Goal: Transaction & Acquisition: Purchase product/service

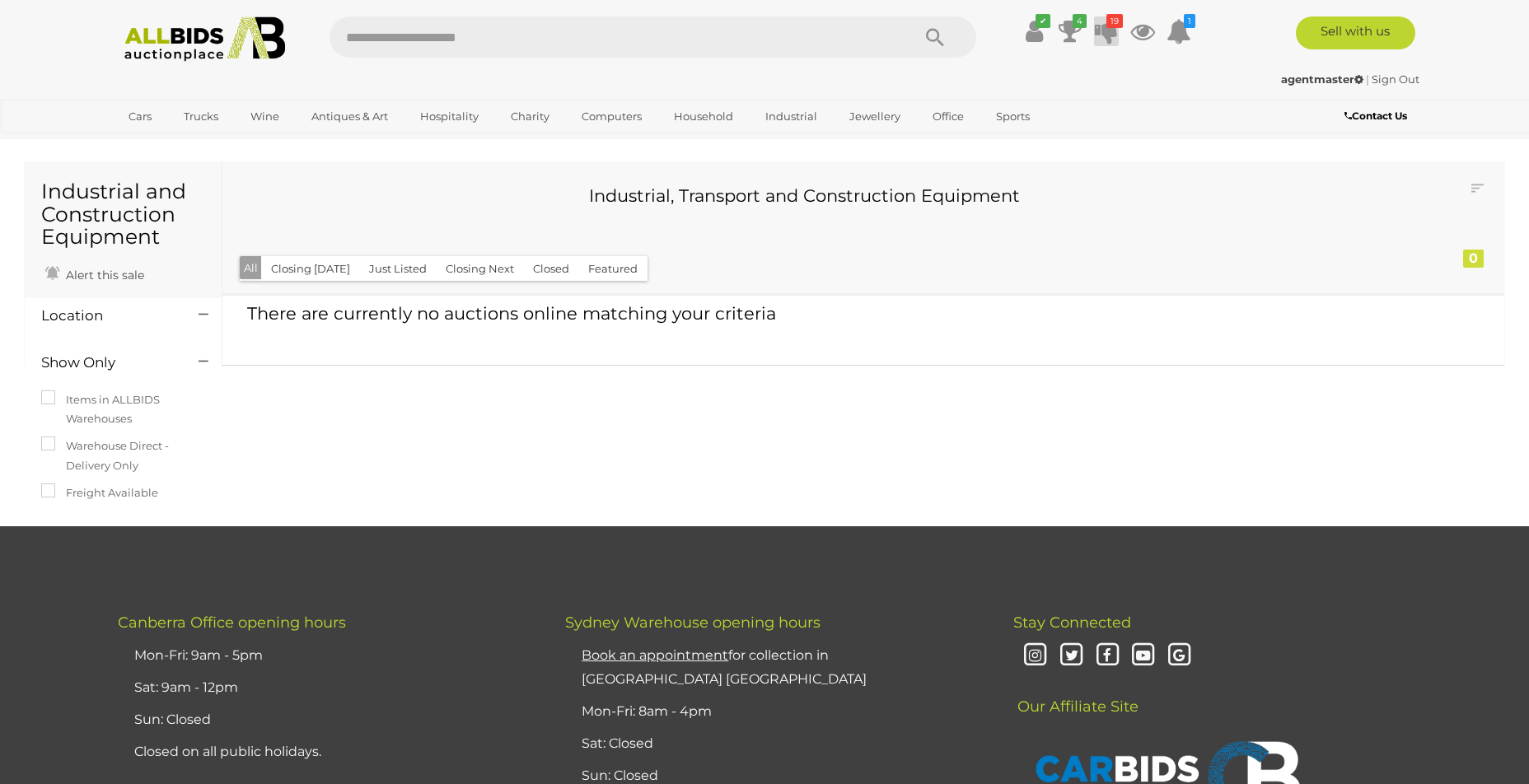
click at [1109, 28] on icon at bounding box center [1107, 32] width 23 height 30
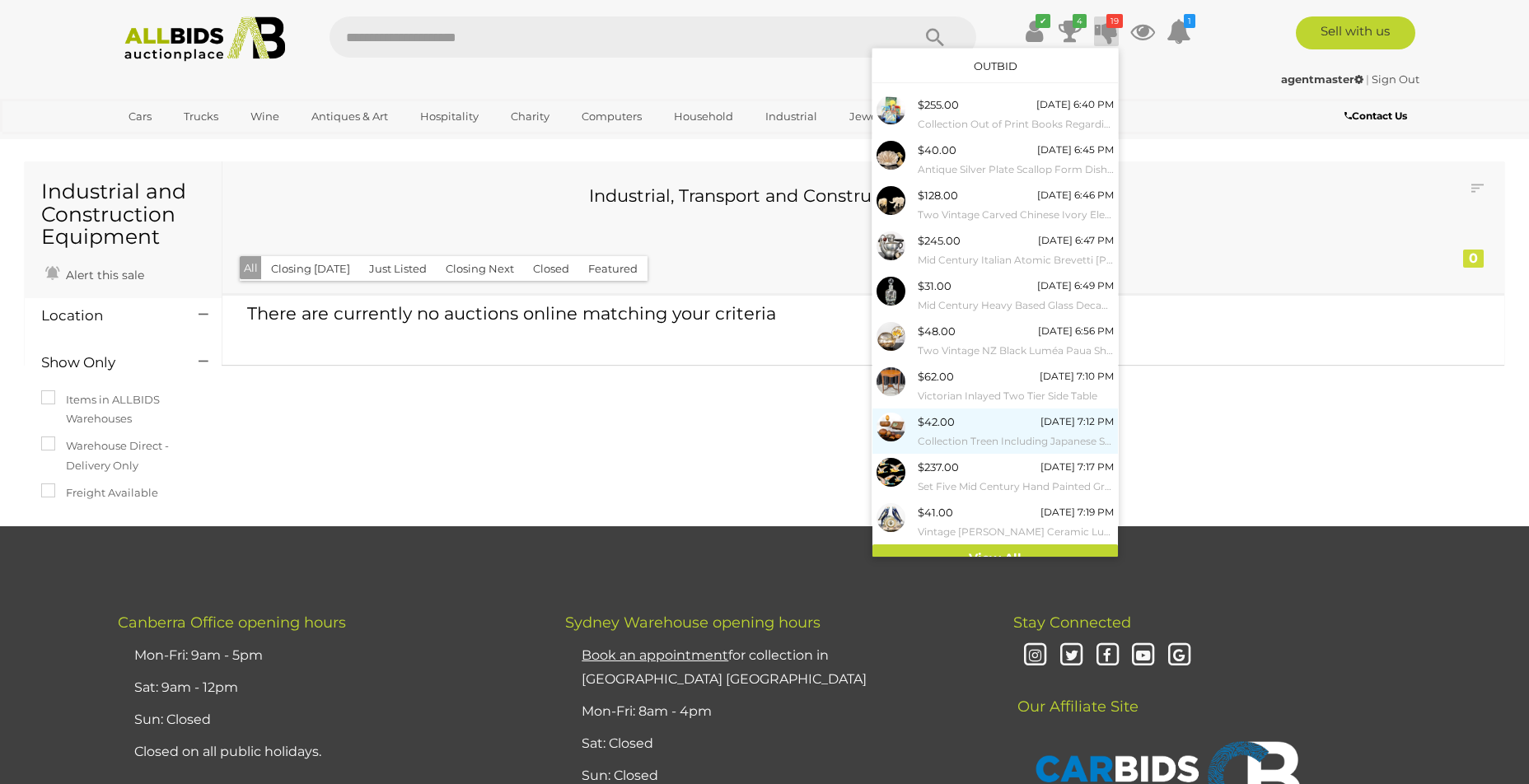
scroll to position [16, 0]
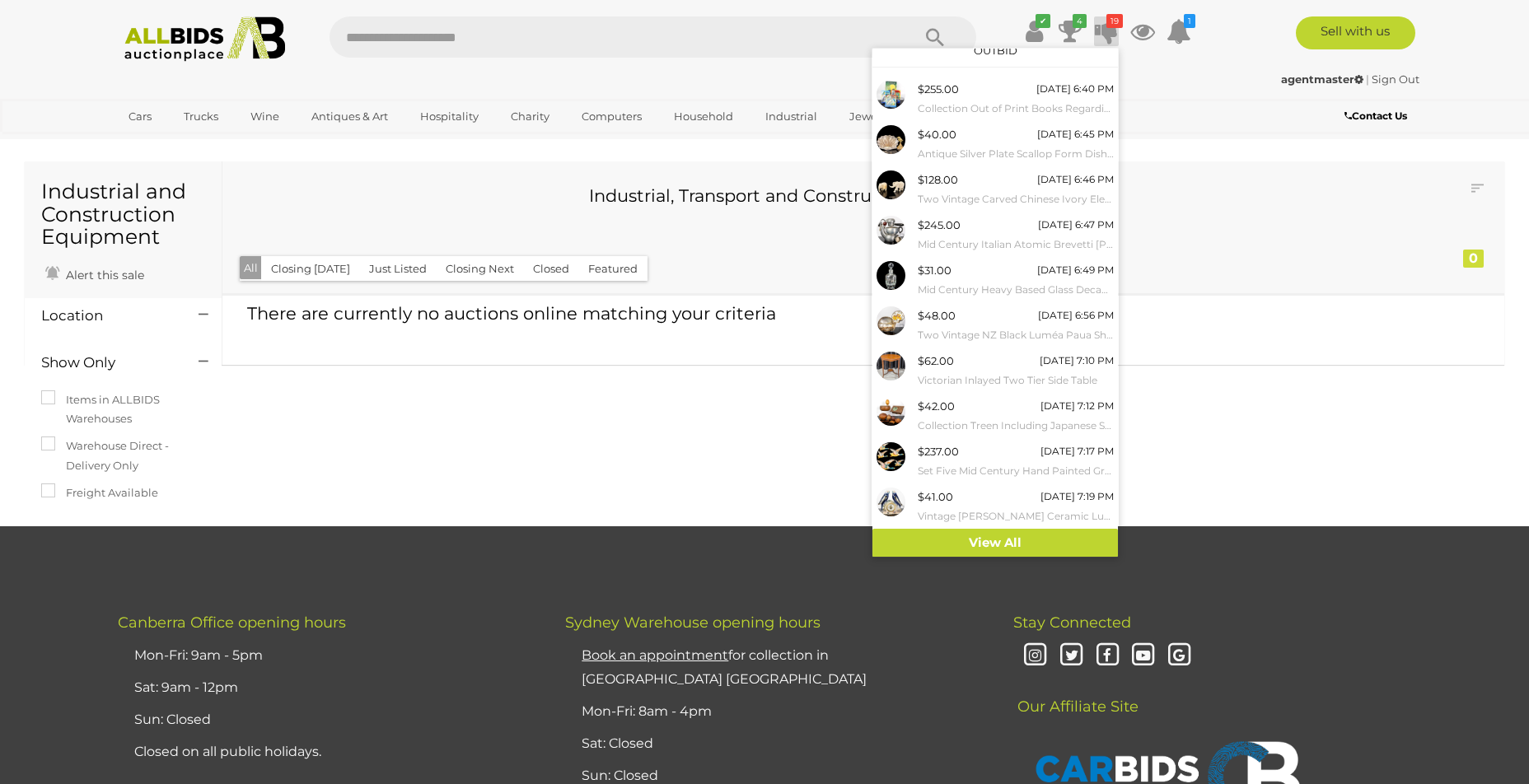
click at [1244, 80] on div "agentmaster | Sign Out" at bounding box center [765, 79] width 1310 height 19
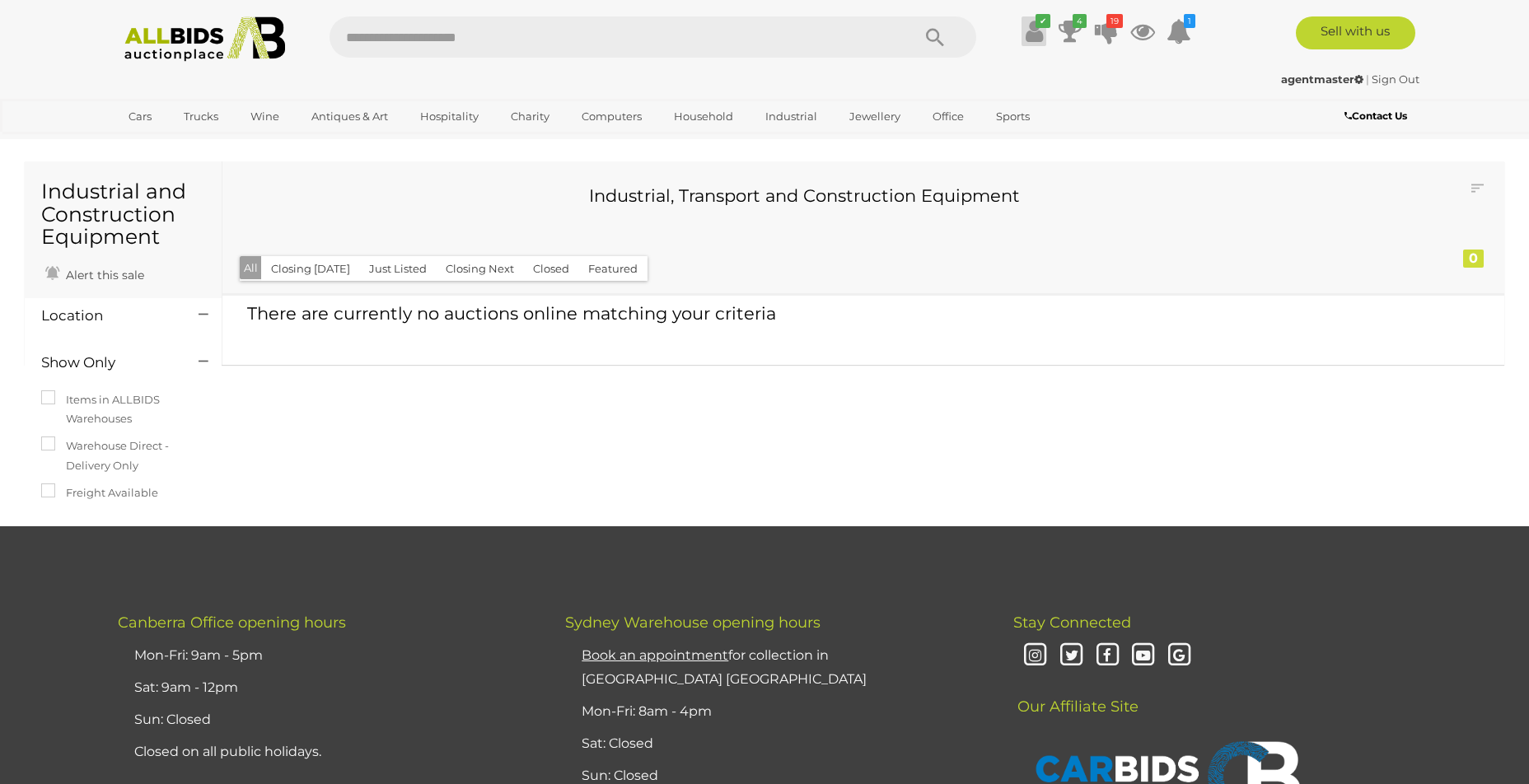
click at [1034, 32] on icon at bounding box center [1034, 32] width 17 height 30
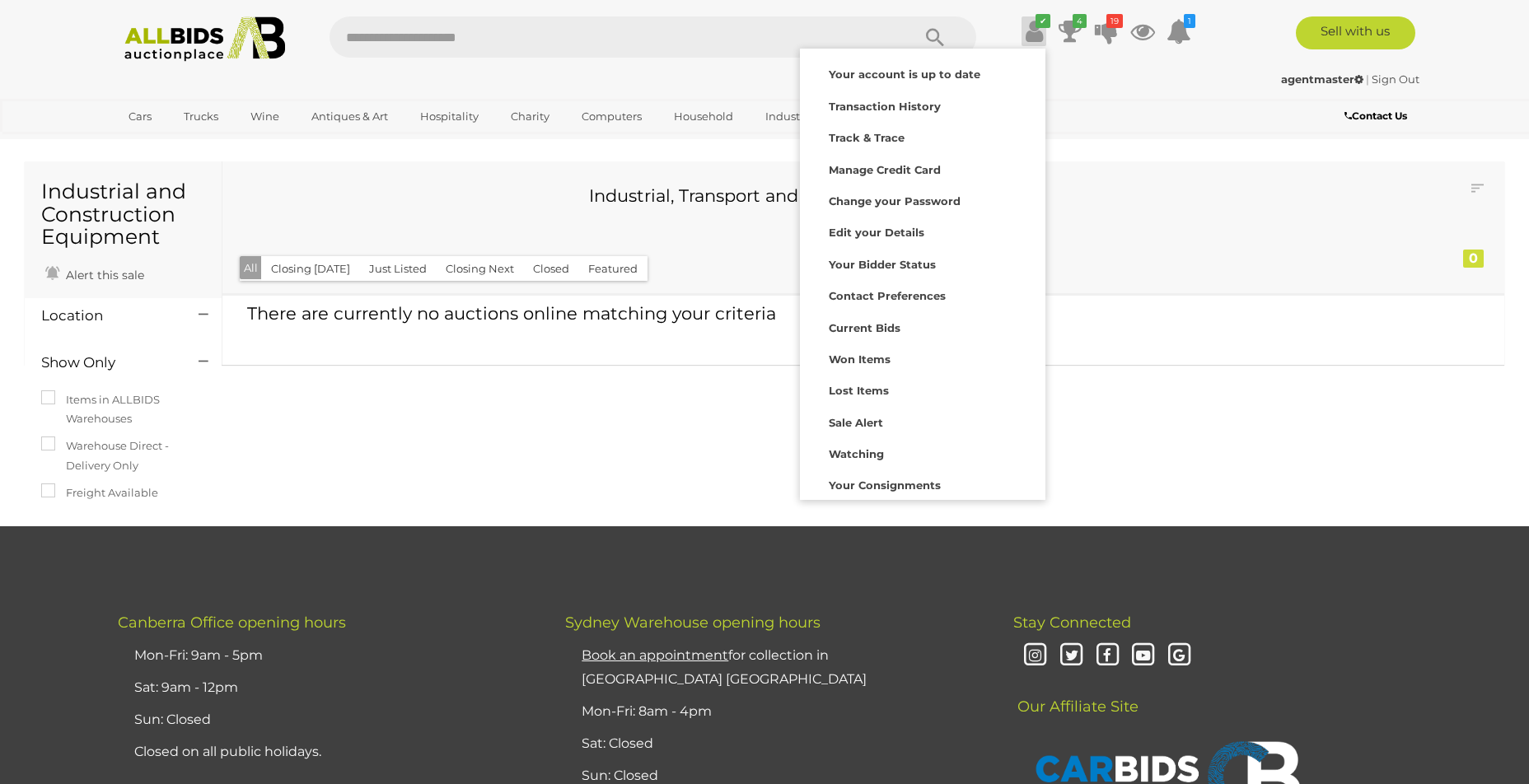
click at [1138, 91] on div "agentmaster | Sign Out agentmaster | Sign Out" at bounding box center [765, 82] width 1319 height 33
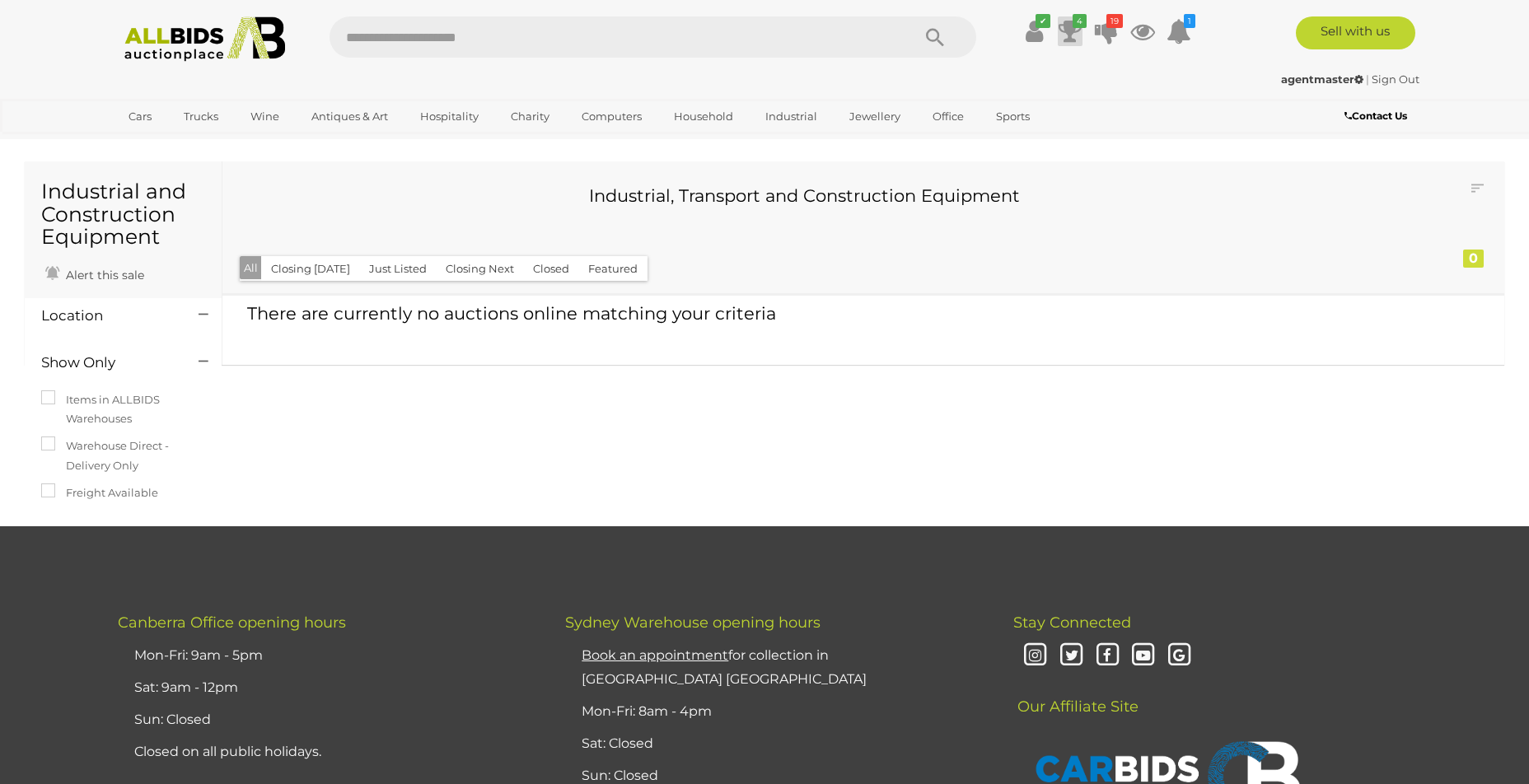
click at [1068, 38] on icon at bounding box center [1070, 32] width 23 height 30
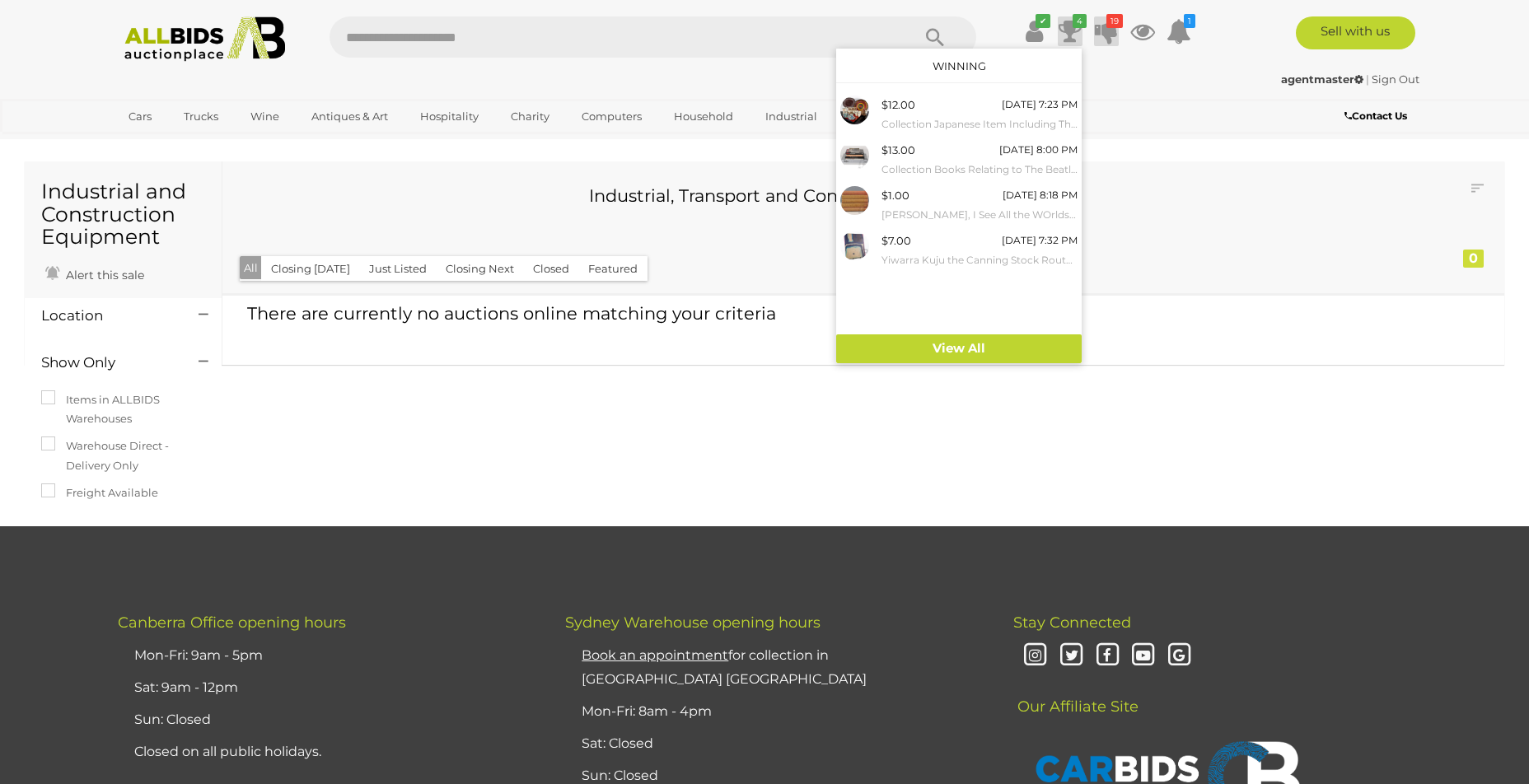
click at [1108, 35] on icon at bounding box center [1107, 32] width 23 height 30
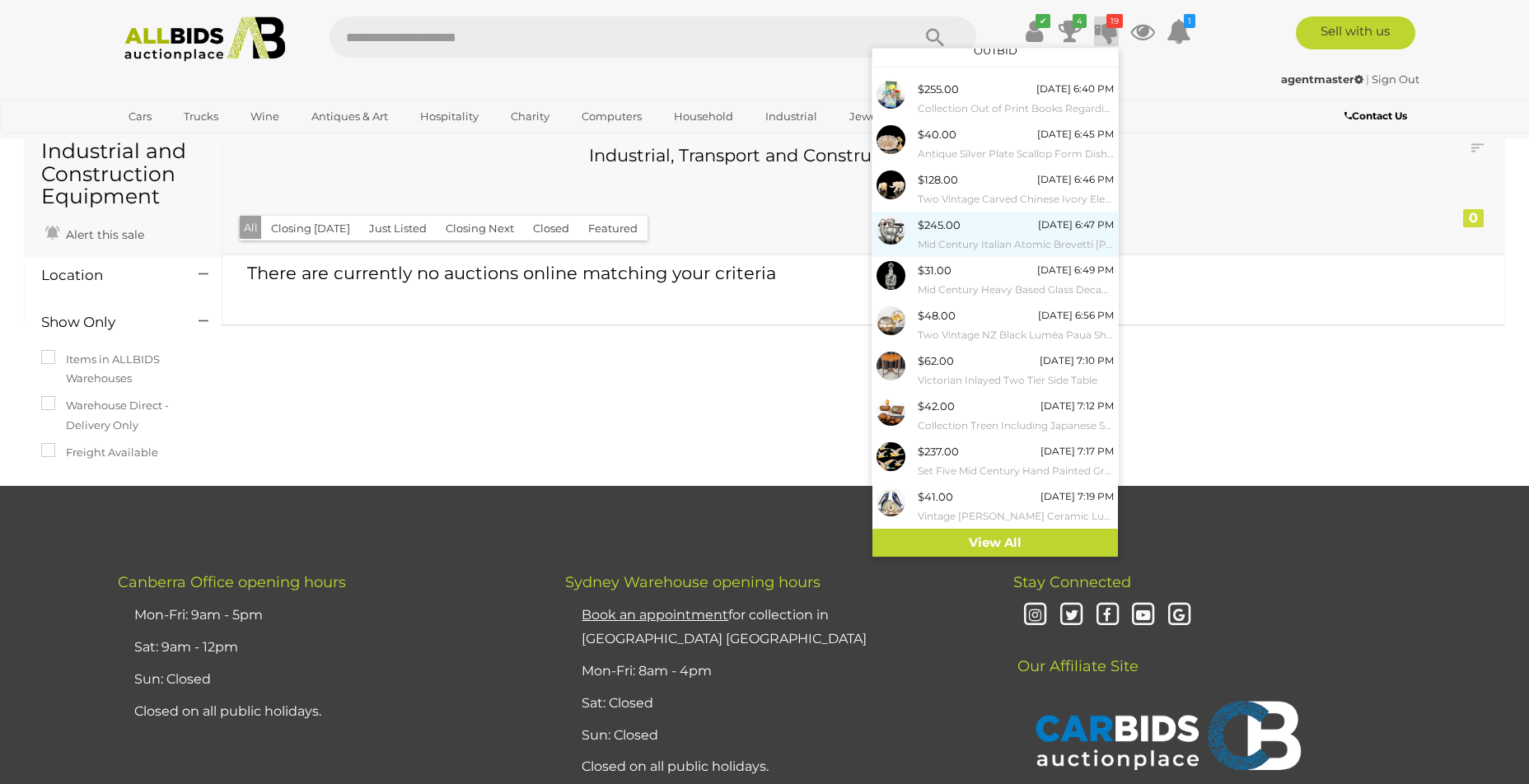
scroll to position [46, 0]
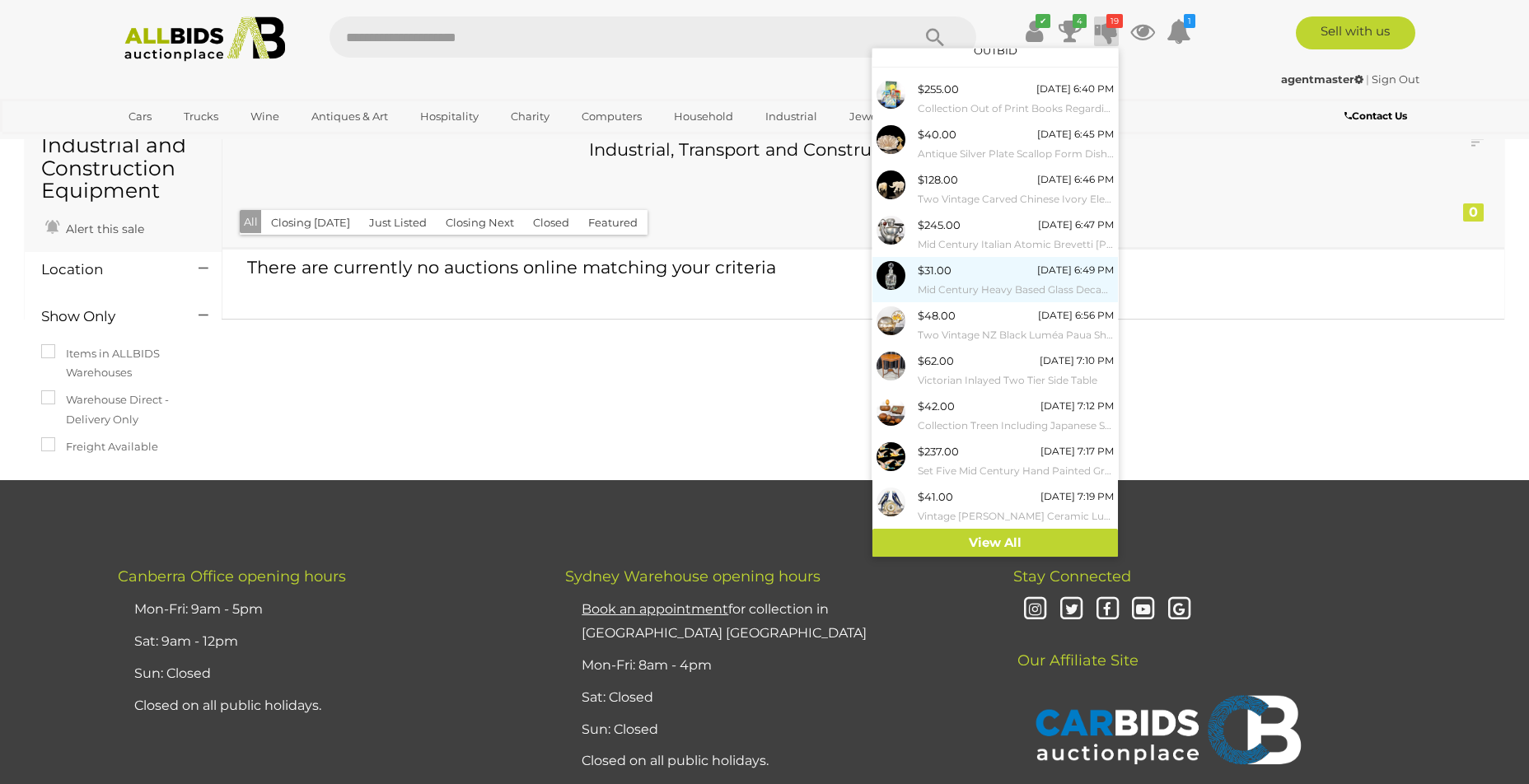
click at [994, 285] on small "Mid Century Heavy Based Glass Decanter with Stopper" at bounding box center [1016, 290] width 196 height 18
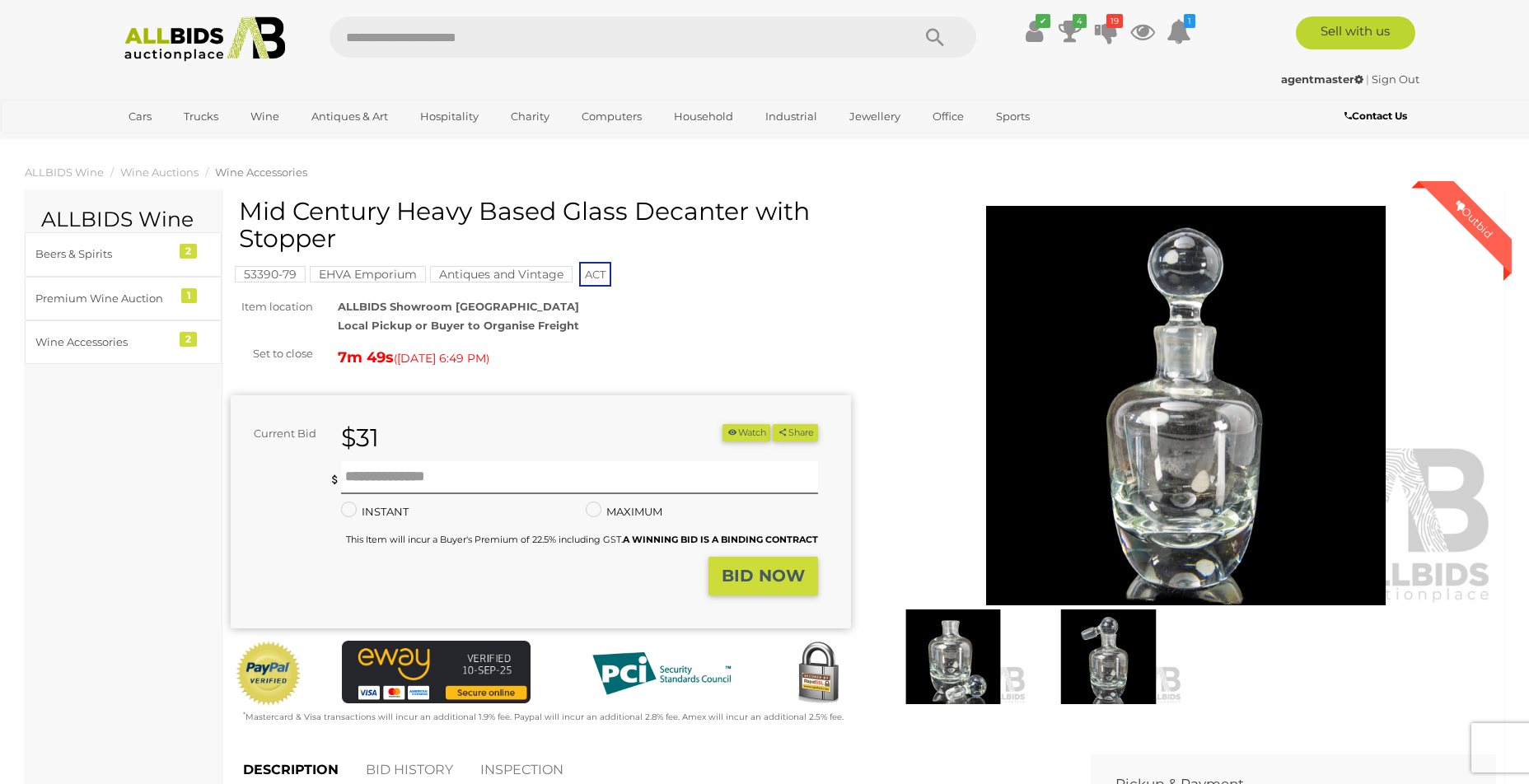
click at [778, 578] on strong "BID NOW" at bounding box center [763, 576] width 83 height 20
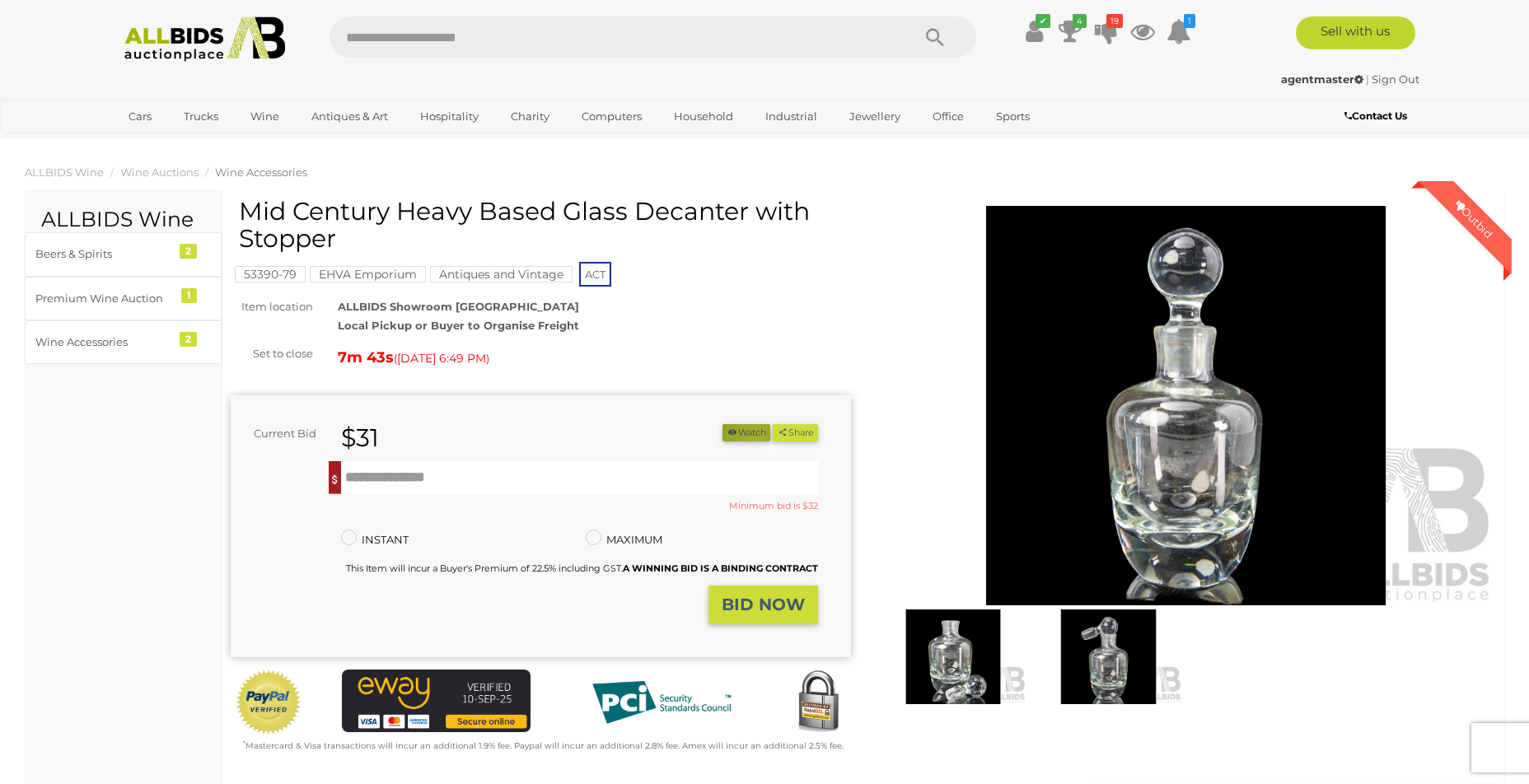
click at [747, 436] on button "Watch" at bounding box center [746, 432] width 47 height 17
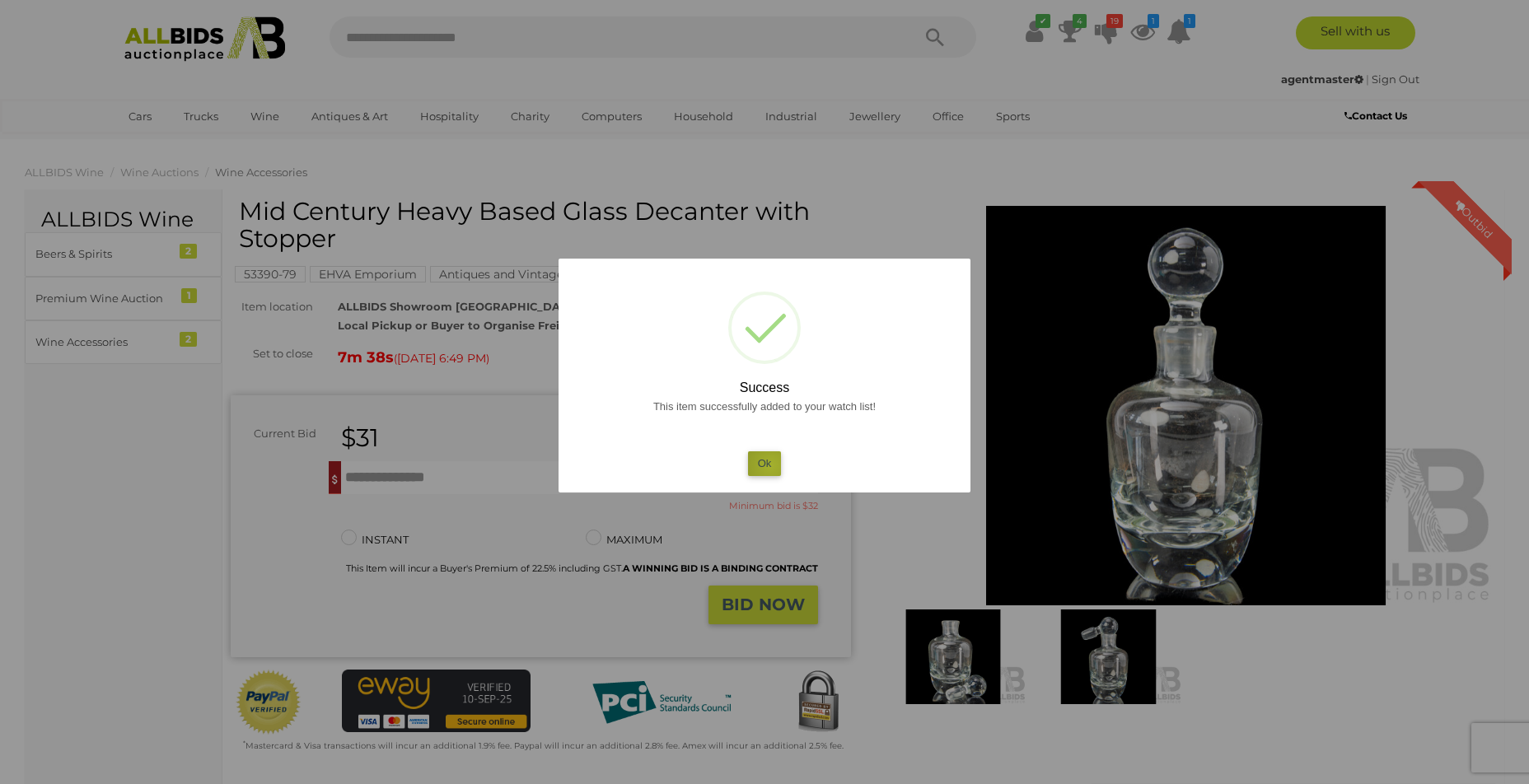
click at [772, 466] on button "Ok" at bounding box center [765, 463] width 34 height 24
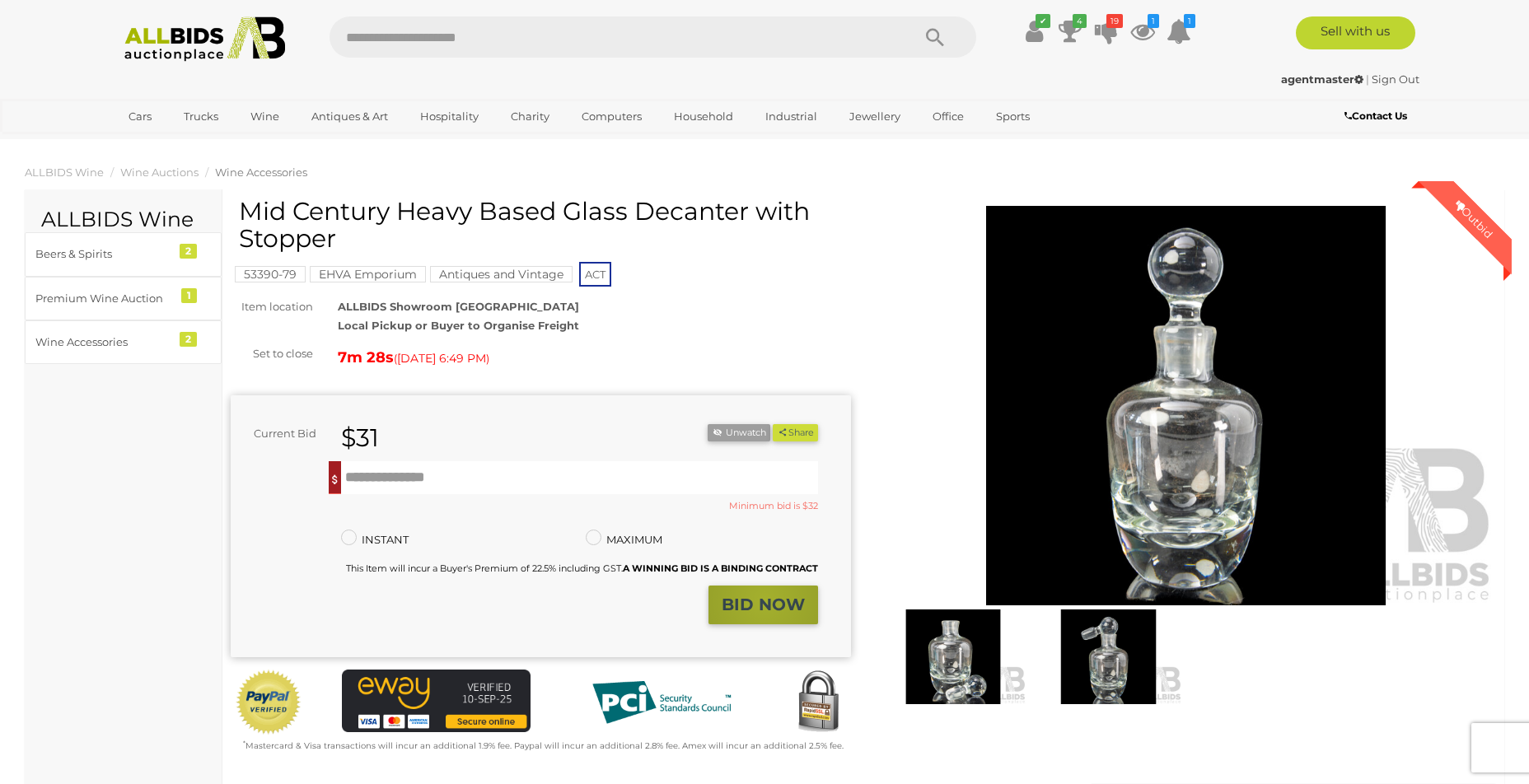
click at [766, 599] on strong "BID NOW" at bounding box center [763, 605] width 83 height 20
click at [477, 465] on input "text" at bounding box center [580, 478] width 477 height 33
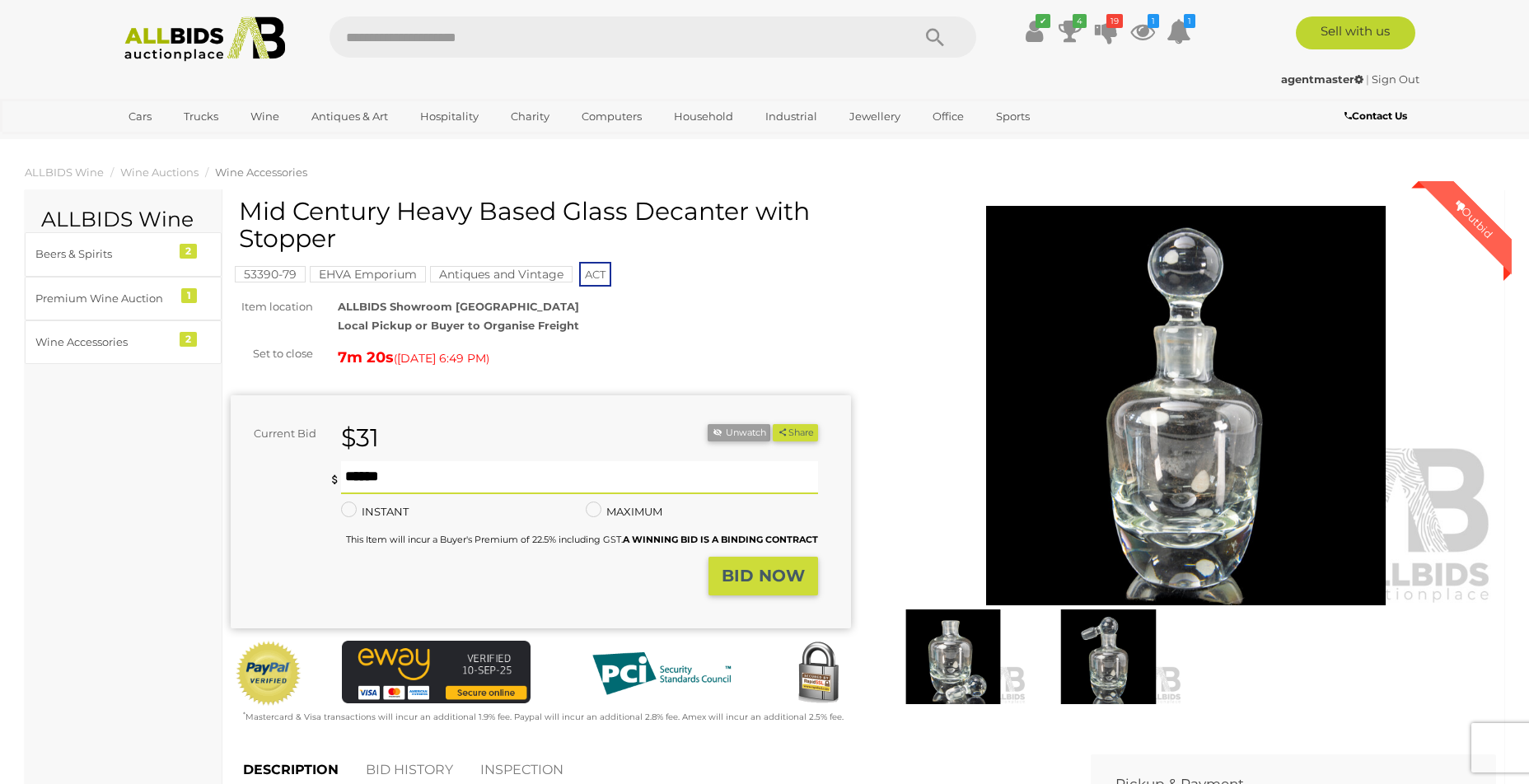
type input "**"
click at [785, 577] on strong "BID NOW" at bounding box center [763, 576] width 83 height 20
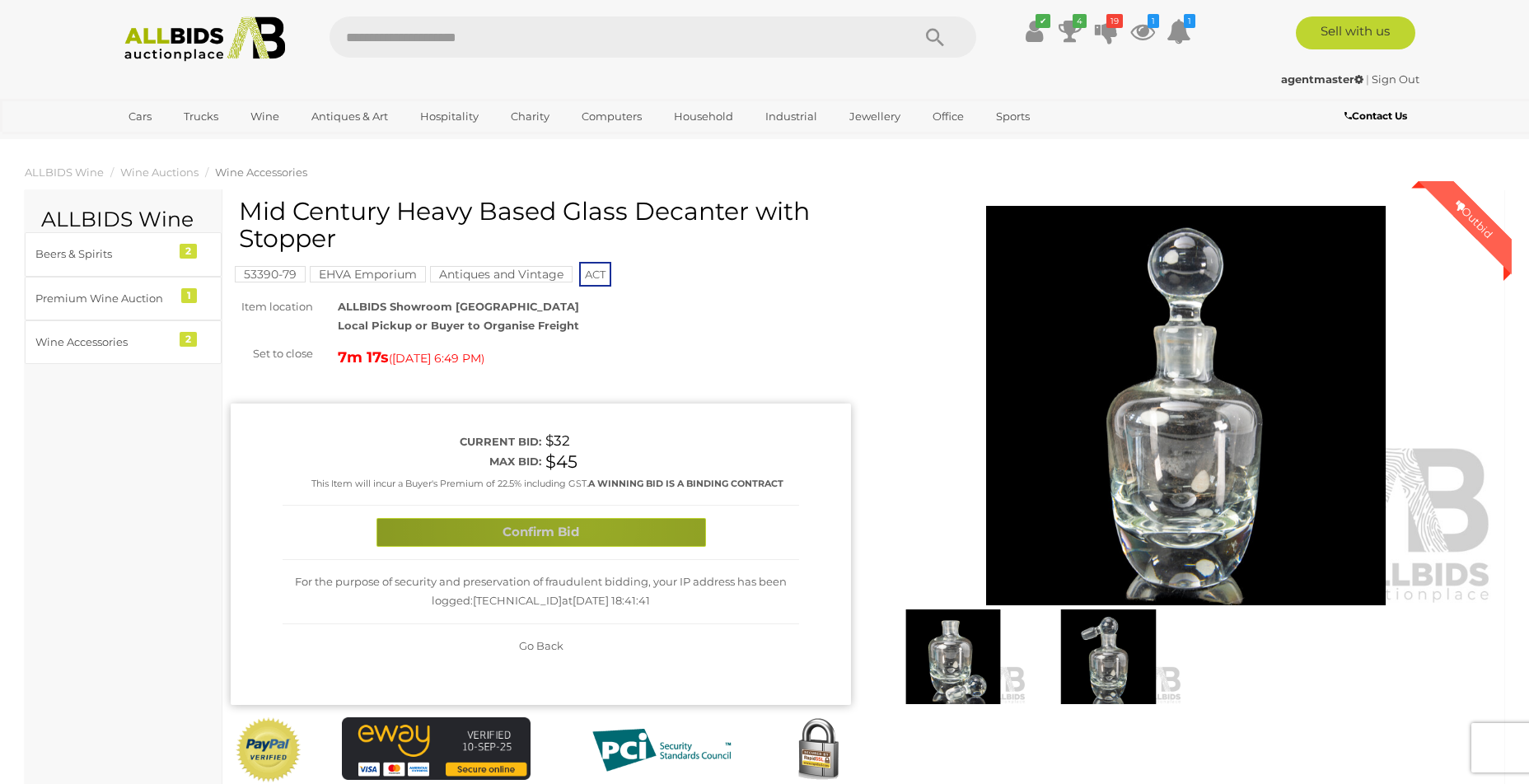
click at [584, 525] on button "Confirm Bid" at bounding box center [541, 532] width 329 height 29
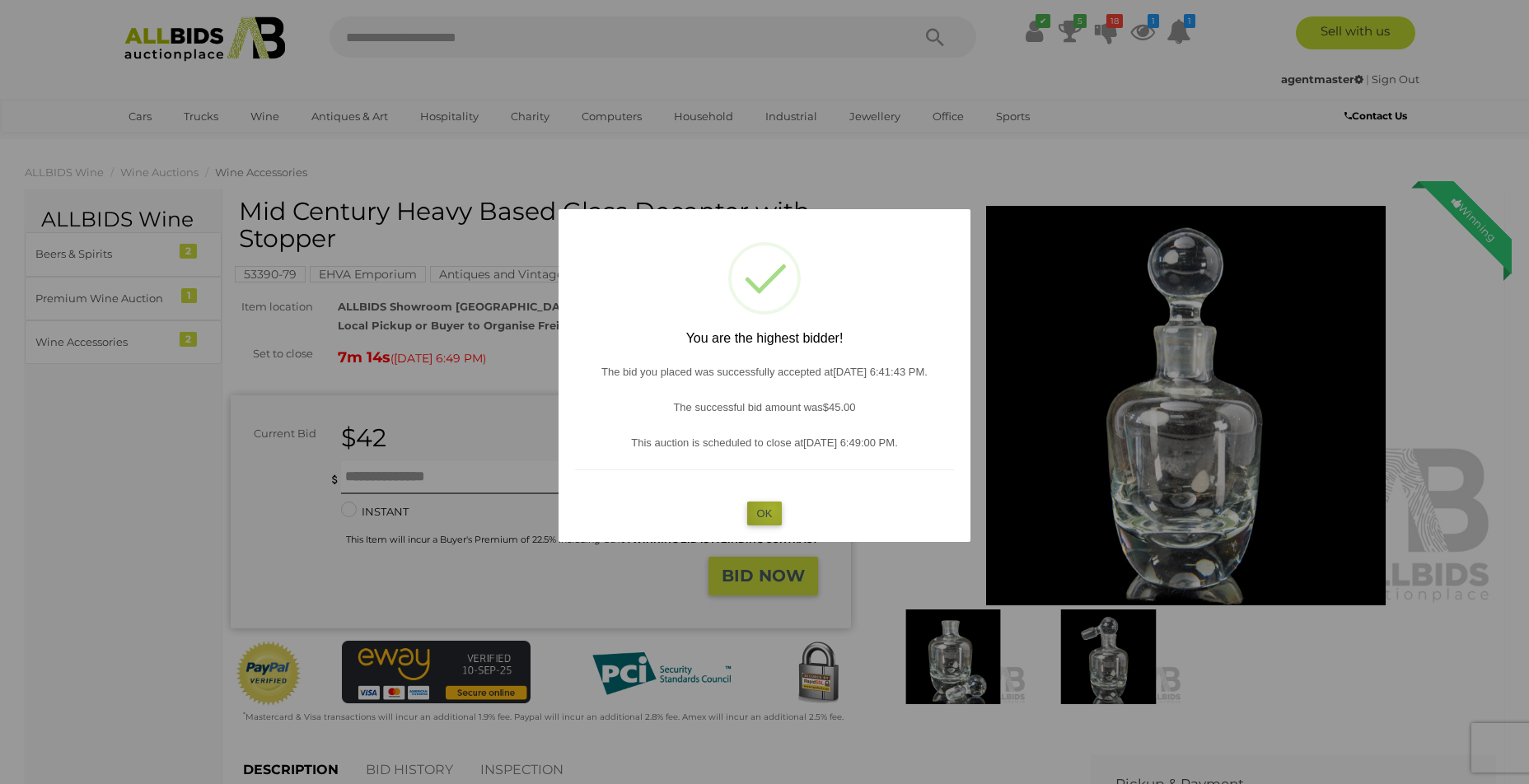
click at [772, 509] on button "OK" at bounding box center [765, 514] width 36 height 24
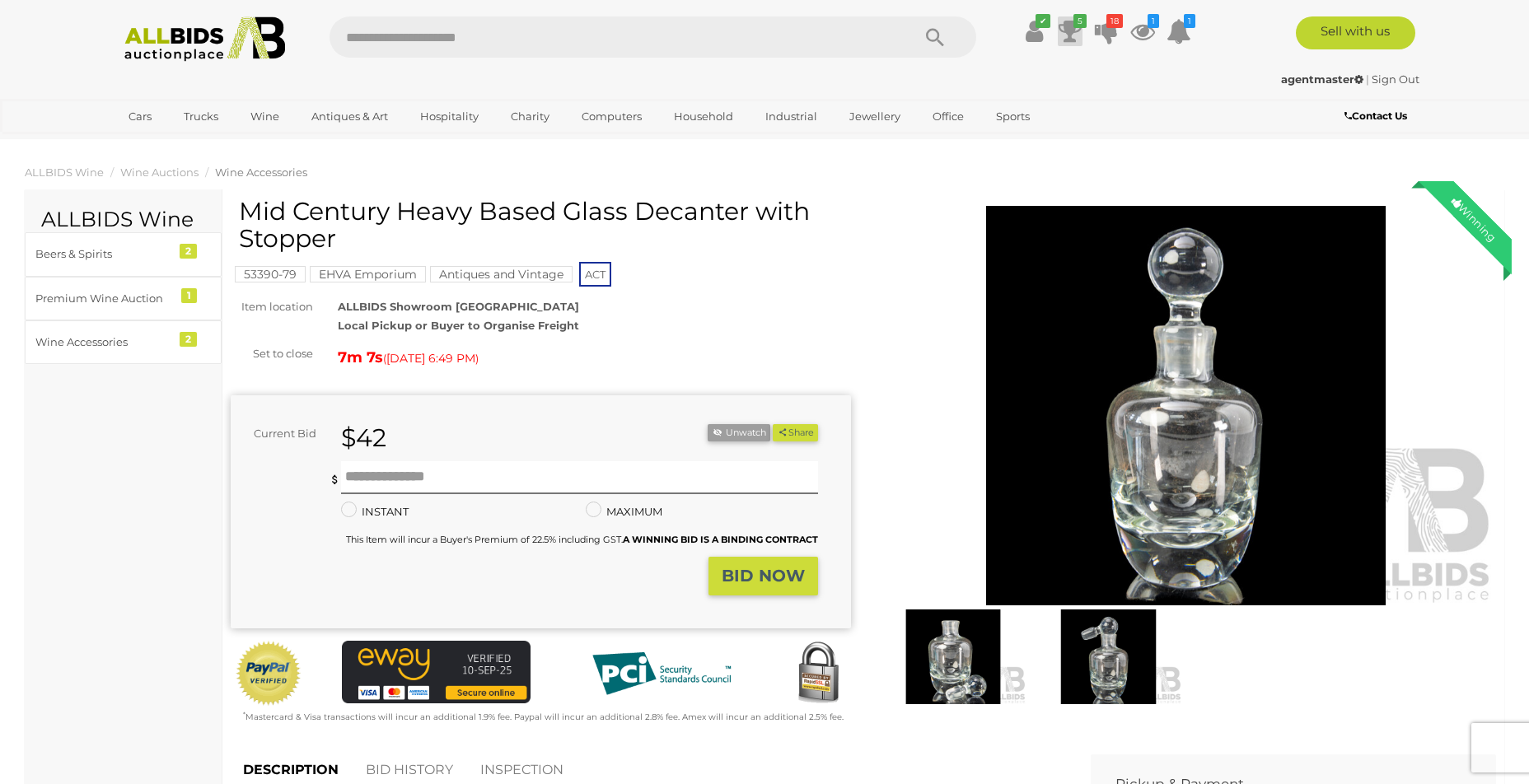
click at [1070, 26] on icon at bounding box center [1070, 32] width 23 height 30
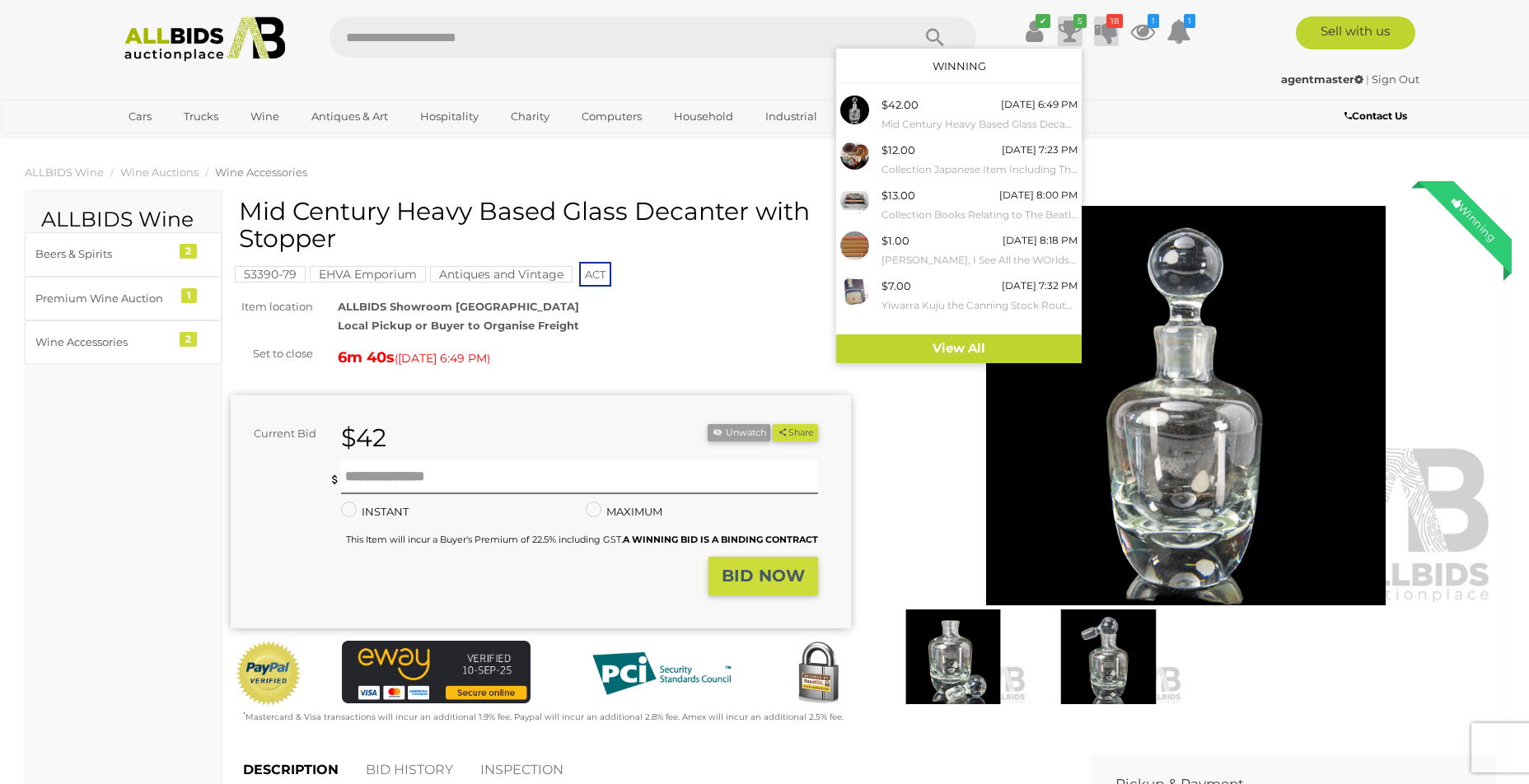
click at [1107, 26] on icon "18" at bounding box center [1115, 21] width 17 height 14
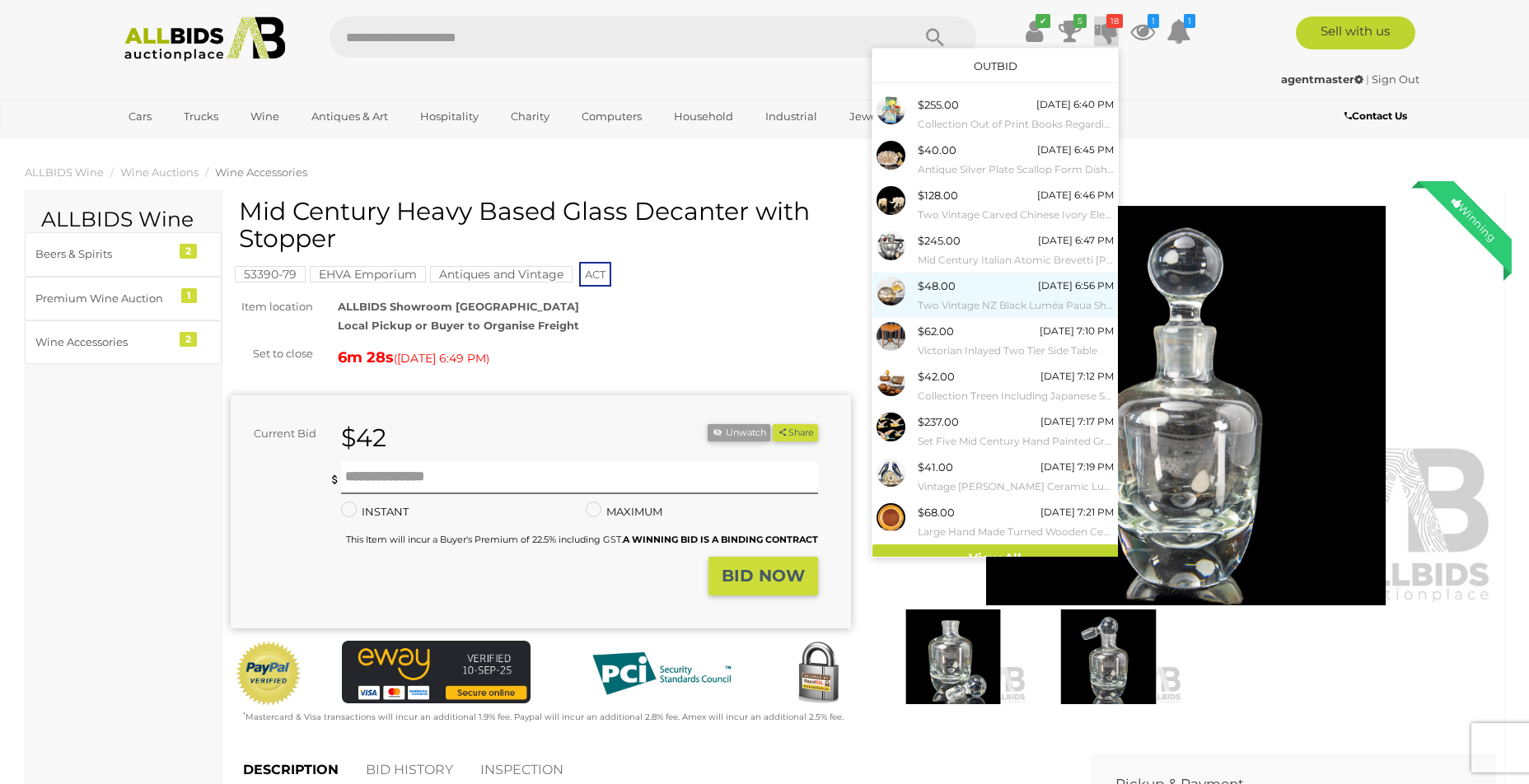
click at [992, 306] on small "Two Vintage NZ Black Luméa Paua Shells with Hand Painted Scenes" at bounding box center [1016, 306] width 196 height 18
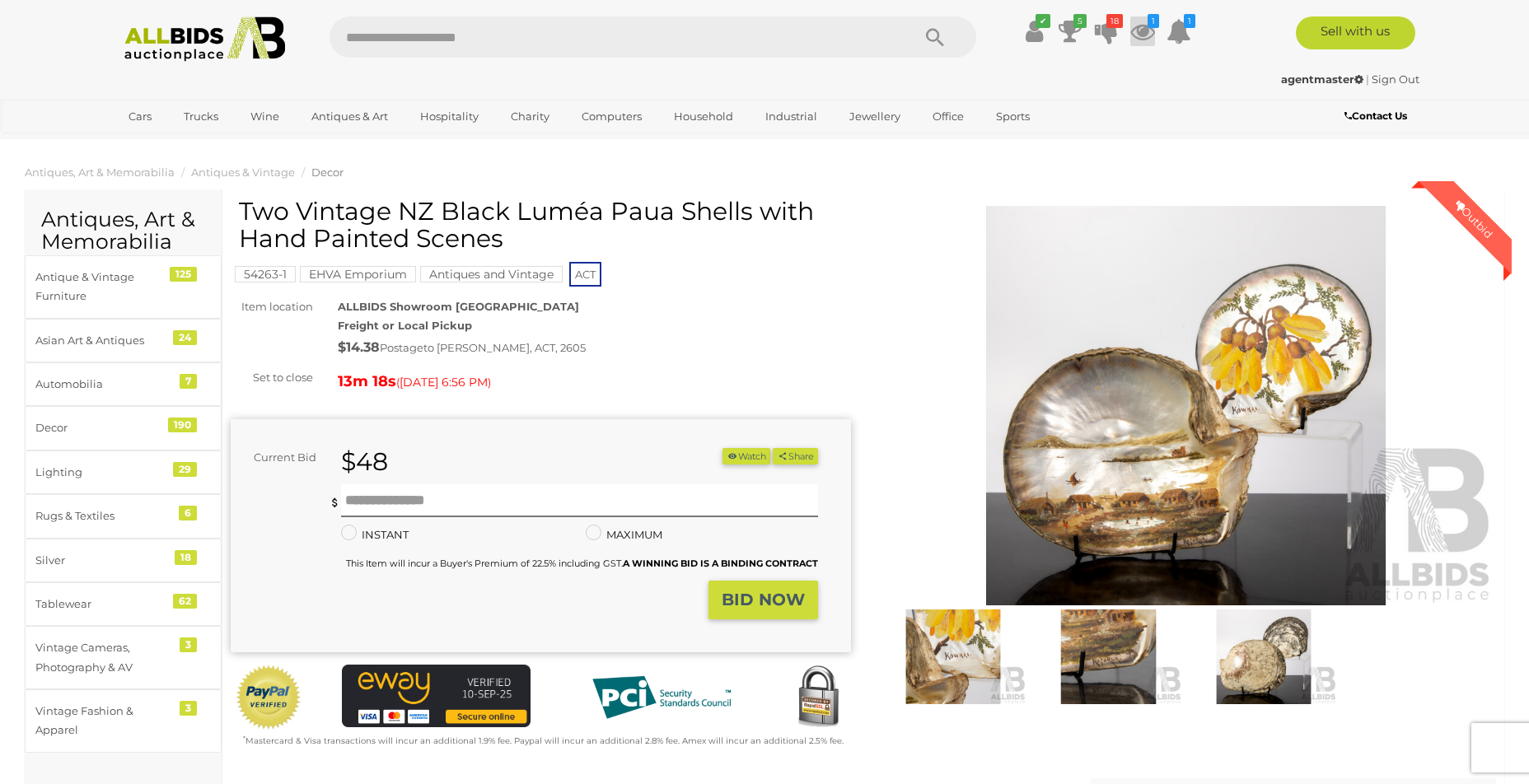
click at [1147, 30] on icon at bounding box center [1143, 32] width 25 height 30
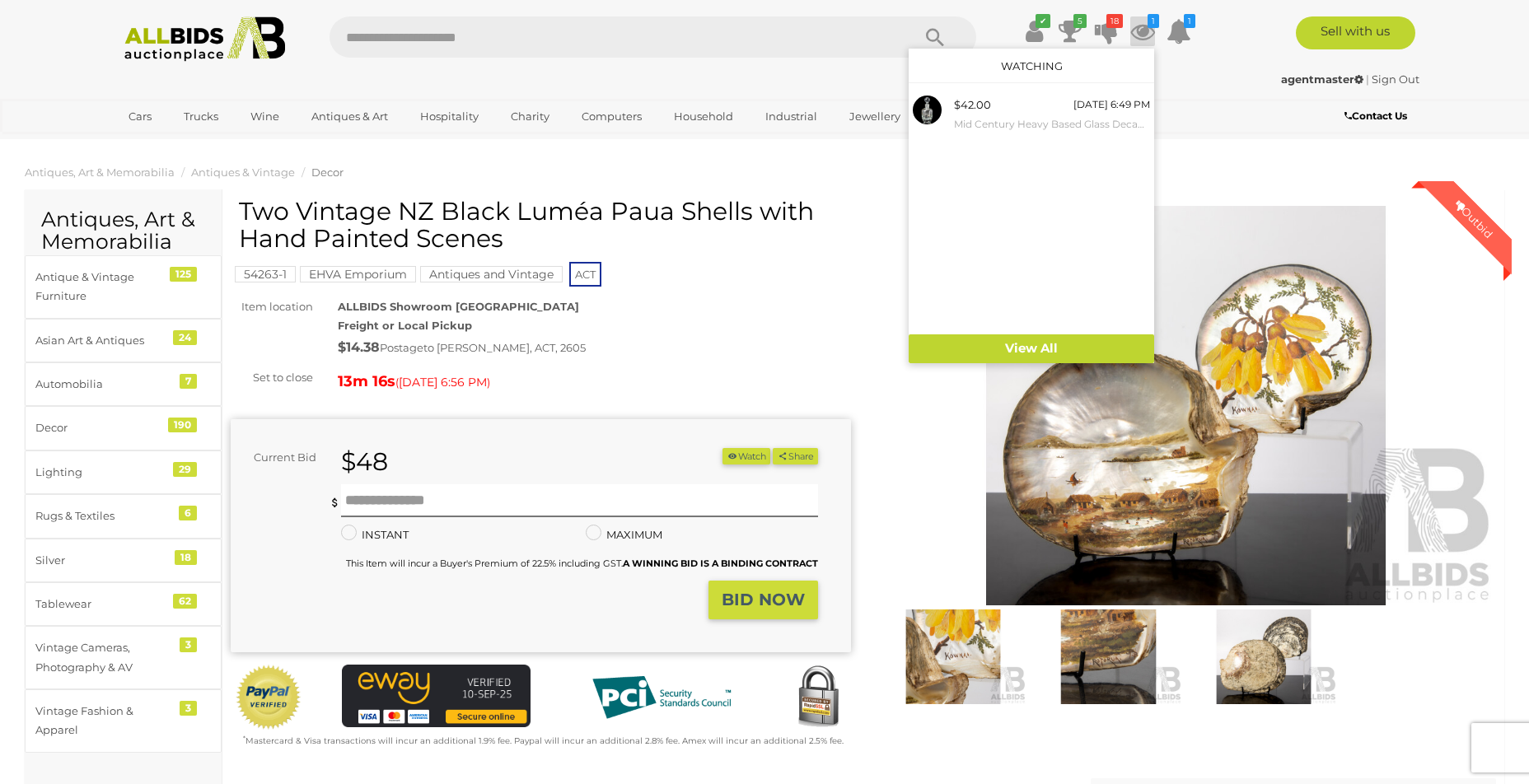
click at [1147, 30] on icon at bounding box center [1143, 32] width 25 height 30
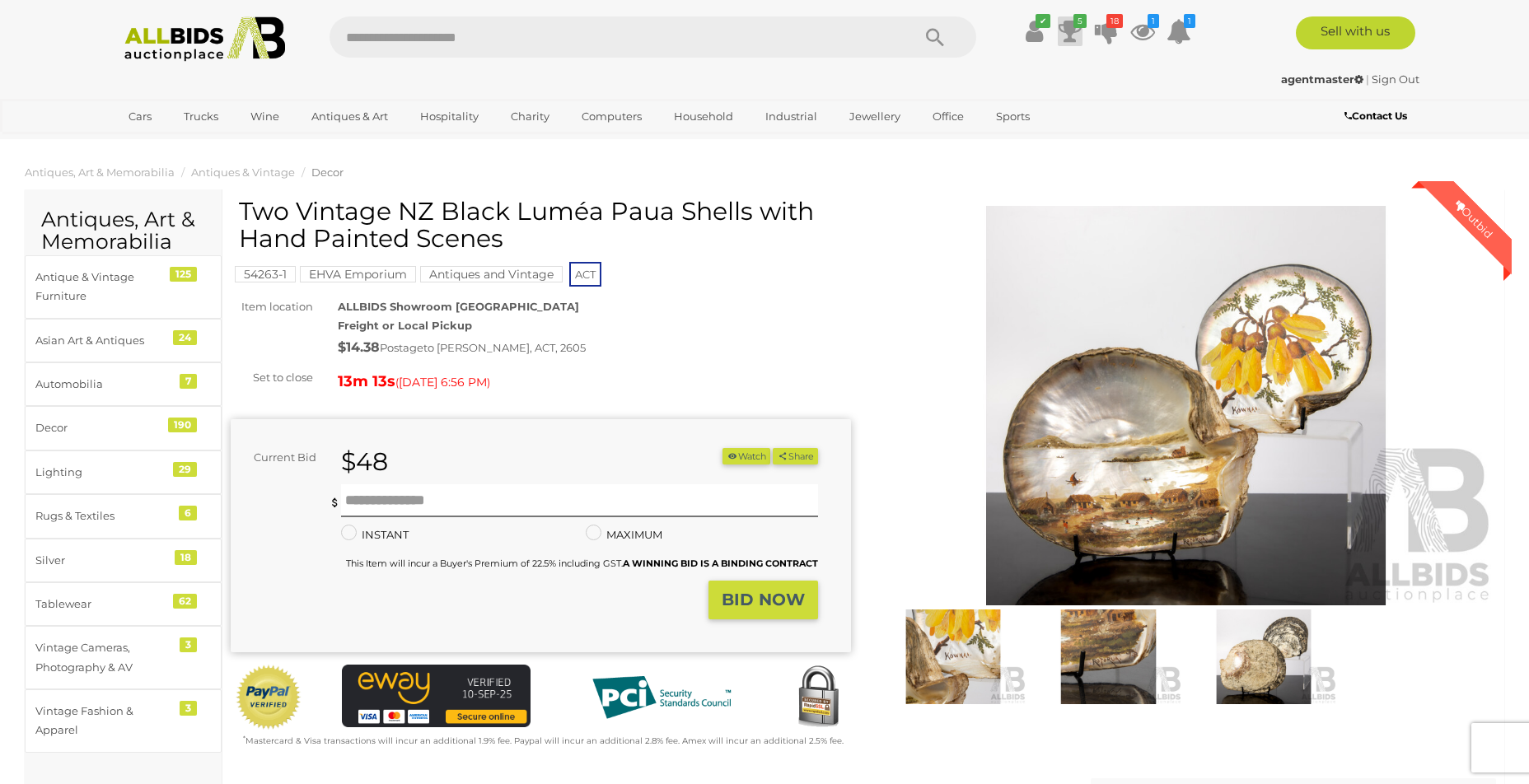
click at [1070, 28] on icon at bounding box center [1070, 32] width 23 height 30
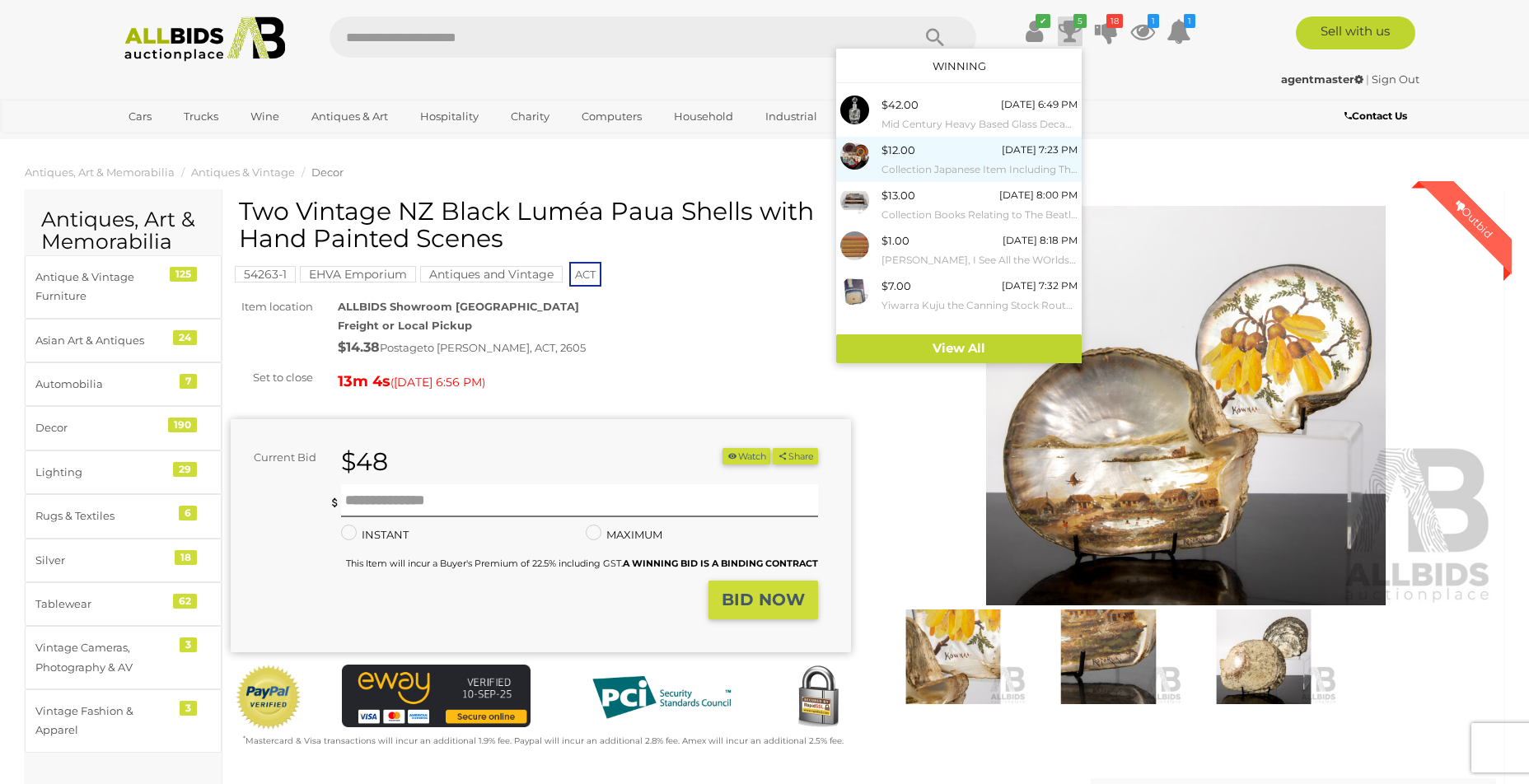
click at [861, 154] on img at bounding box center [855, 155] width 29 height 29
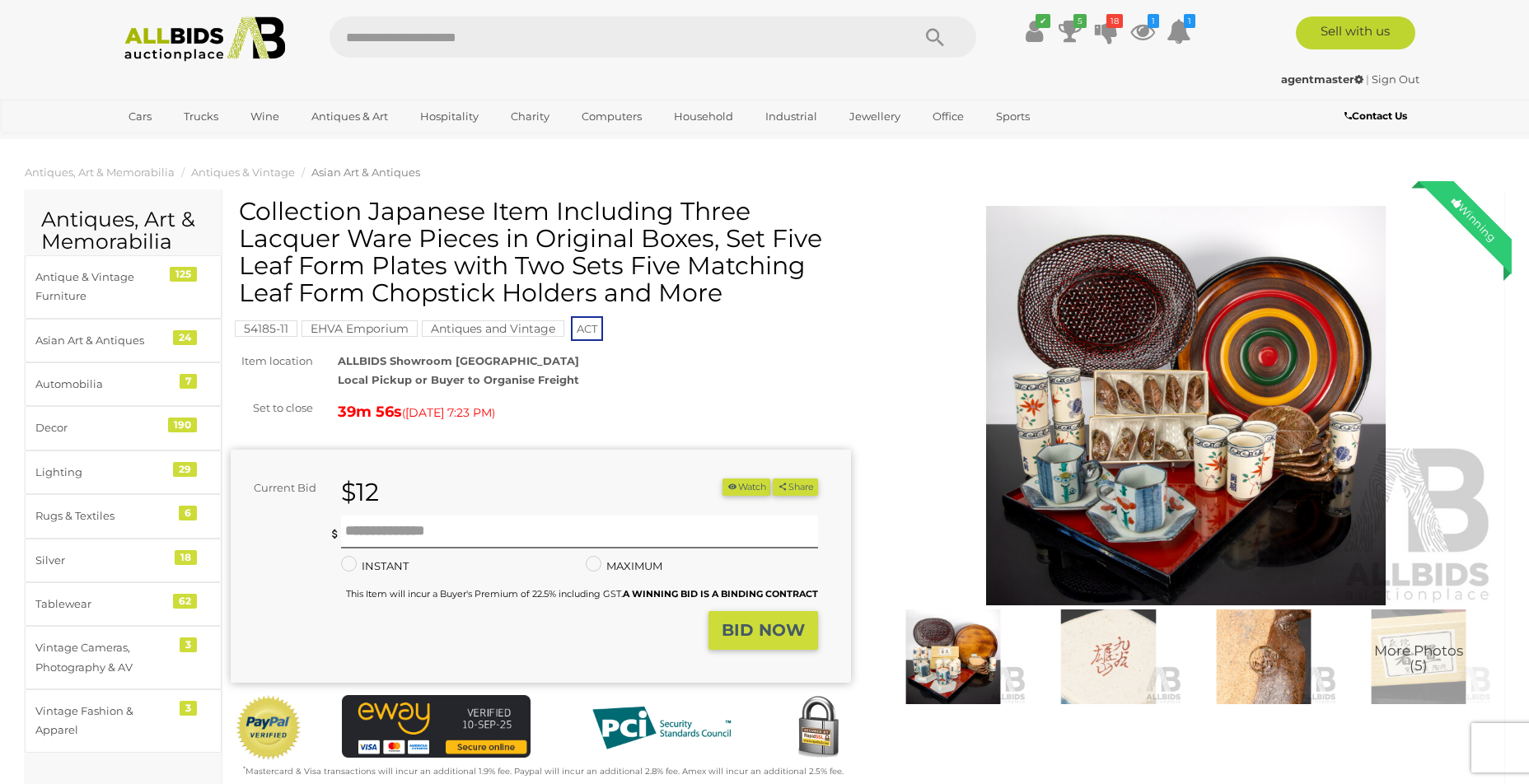
click at [1159, 432] on img at bounding box center [1186, 406] width 620 height 400
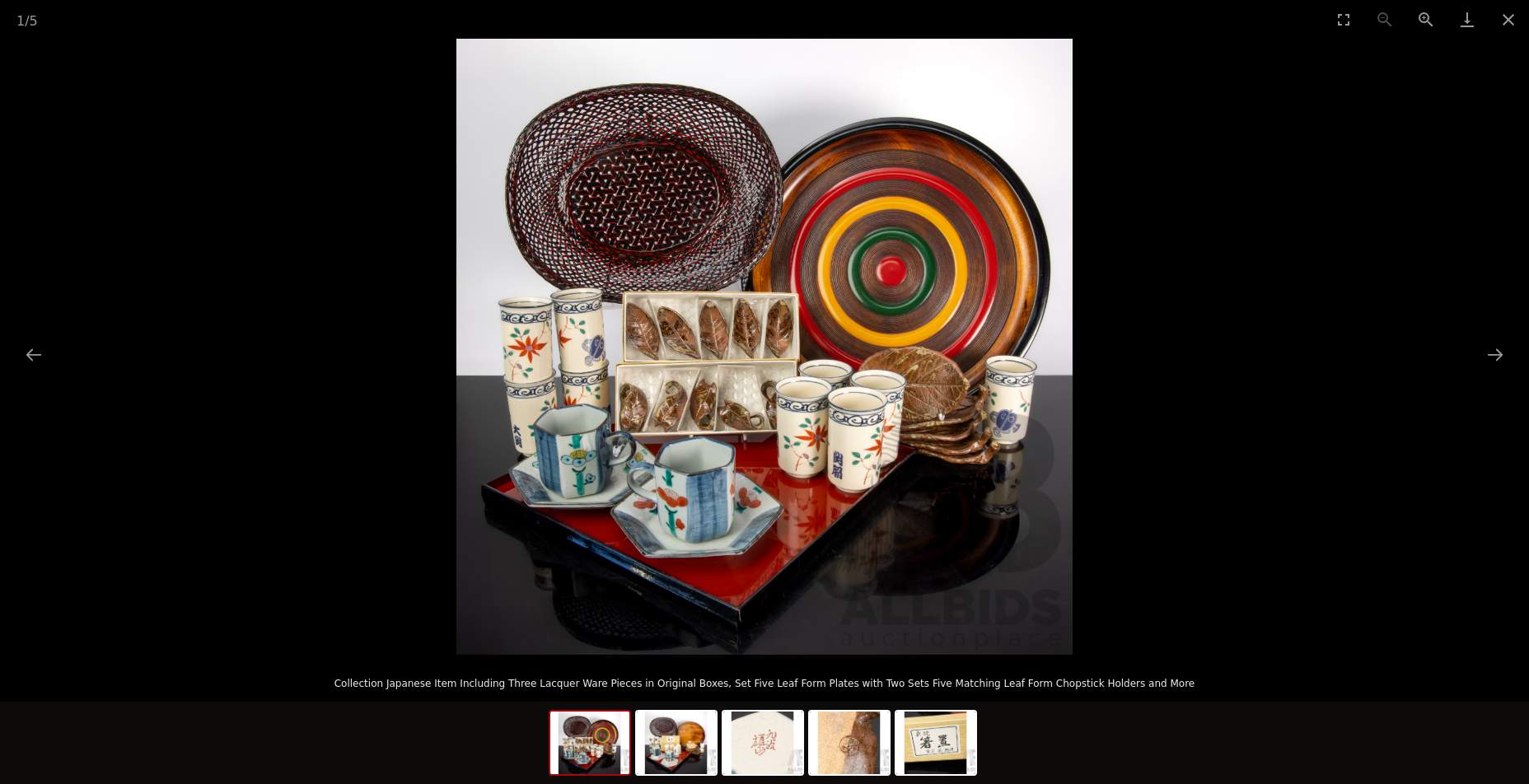
click at [760, 363] on img at bounding box center [764, 347] width 616 height 616
click at [759, 362] on img at bounding box center [764, 347] width 616 height 616
click at [758, 362] on img at bounding box center [764, 347] width 616 height 616
click at [716, 406] on img at bounding box center [764, 347] width 616 height 616
click at [937, 413] on img at bounding box center [764, 347] width 616 height 616
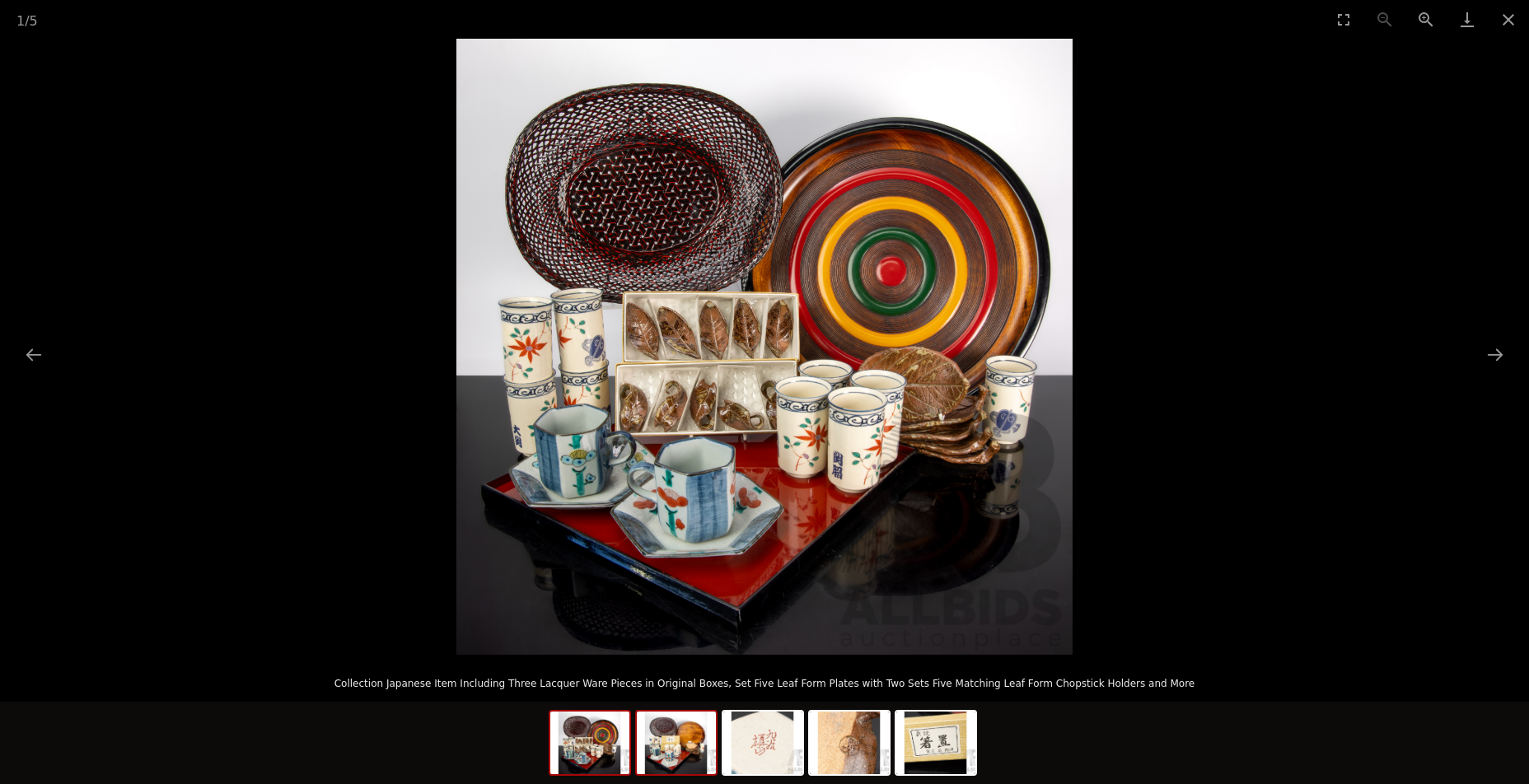
click at [672, 752] on img at bounding box center [676, 742] width 79 height 62
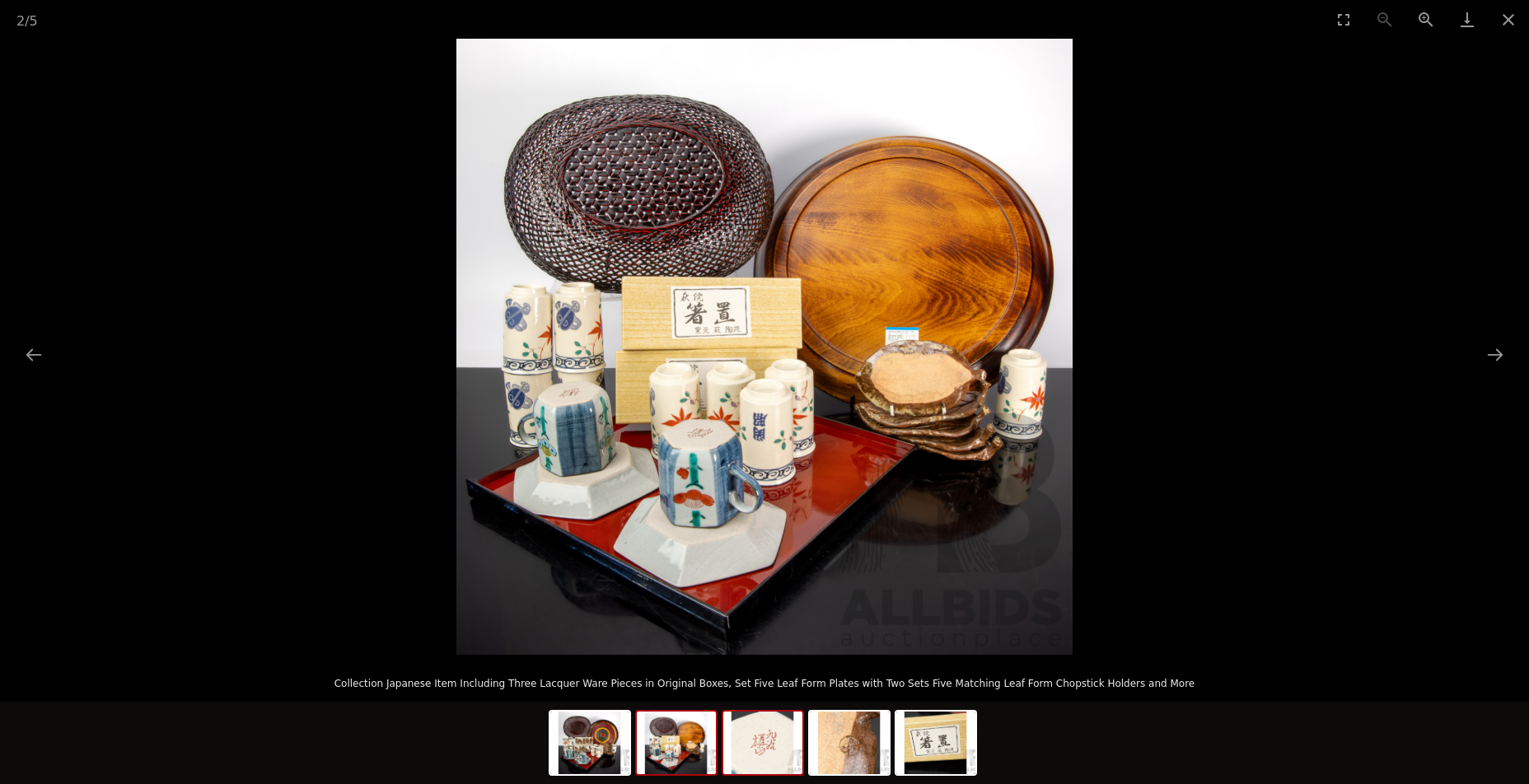
click at [755, 758] on img at bounding box center [762, 742] width 79 height 62
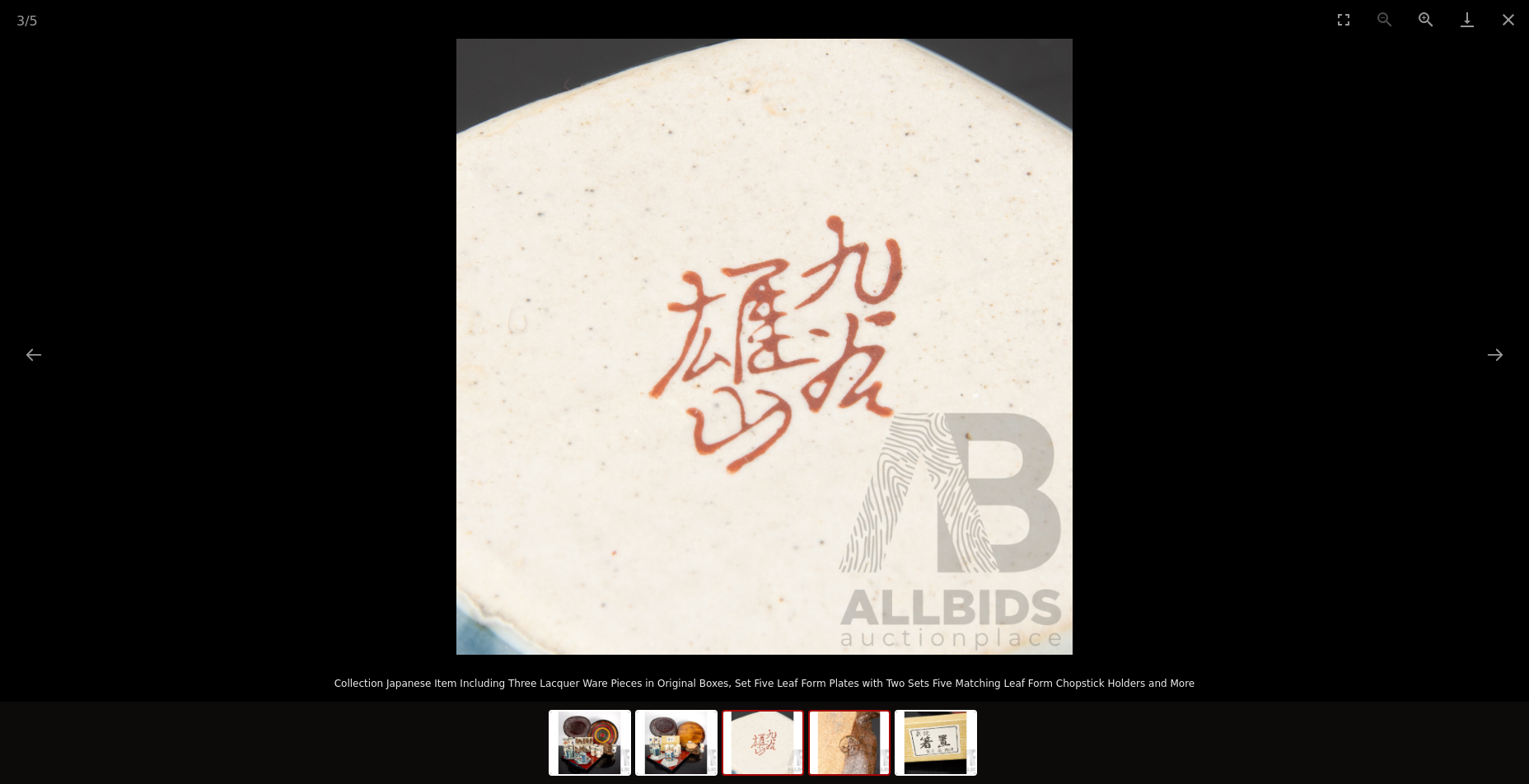
click at [836, 761] on img at bounding box center [849, 742] width 79 height 62
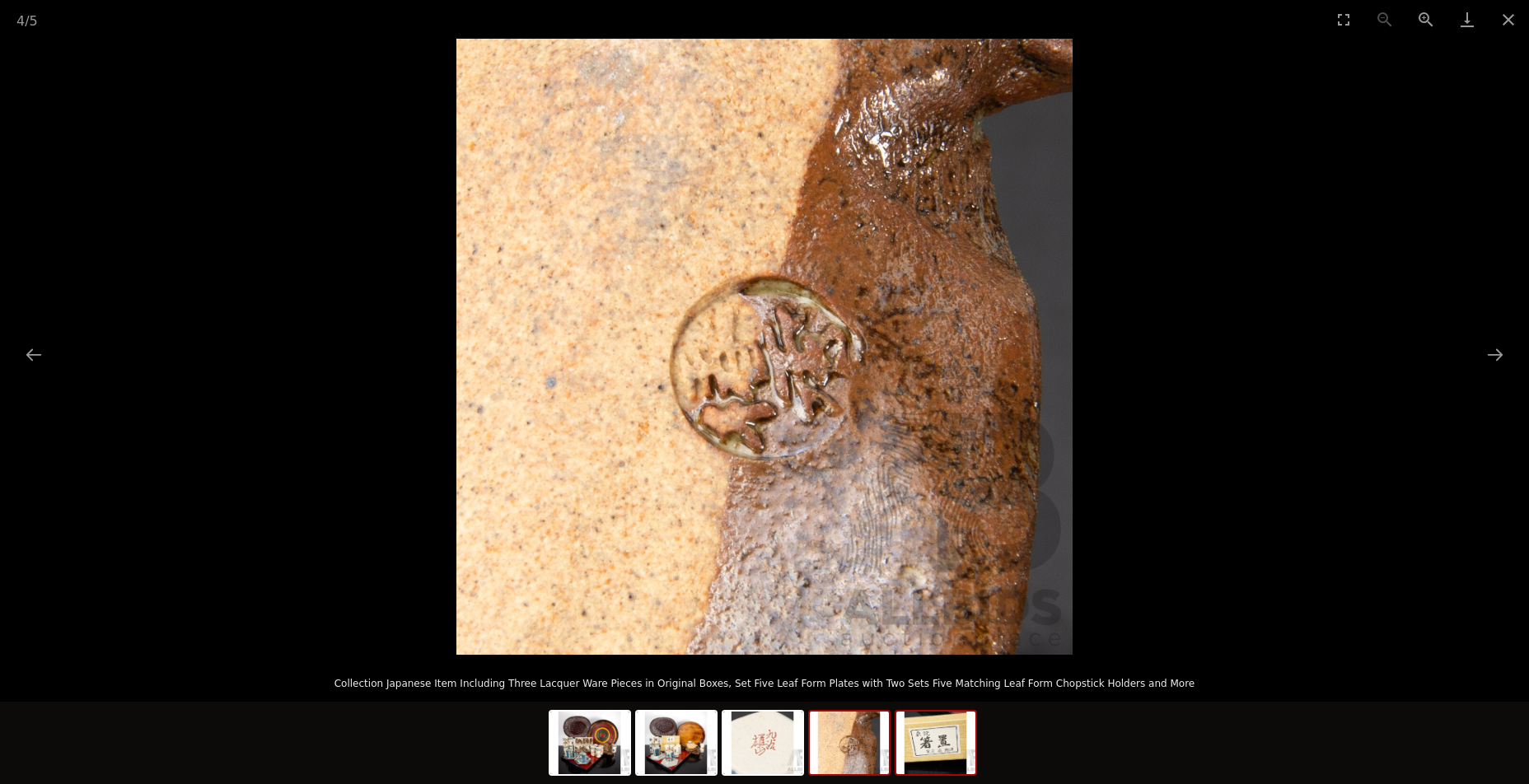
click at [943, 757] on img at bounding box center [935, 742] width 79 height 62
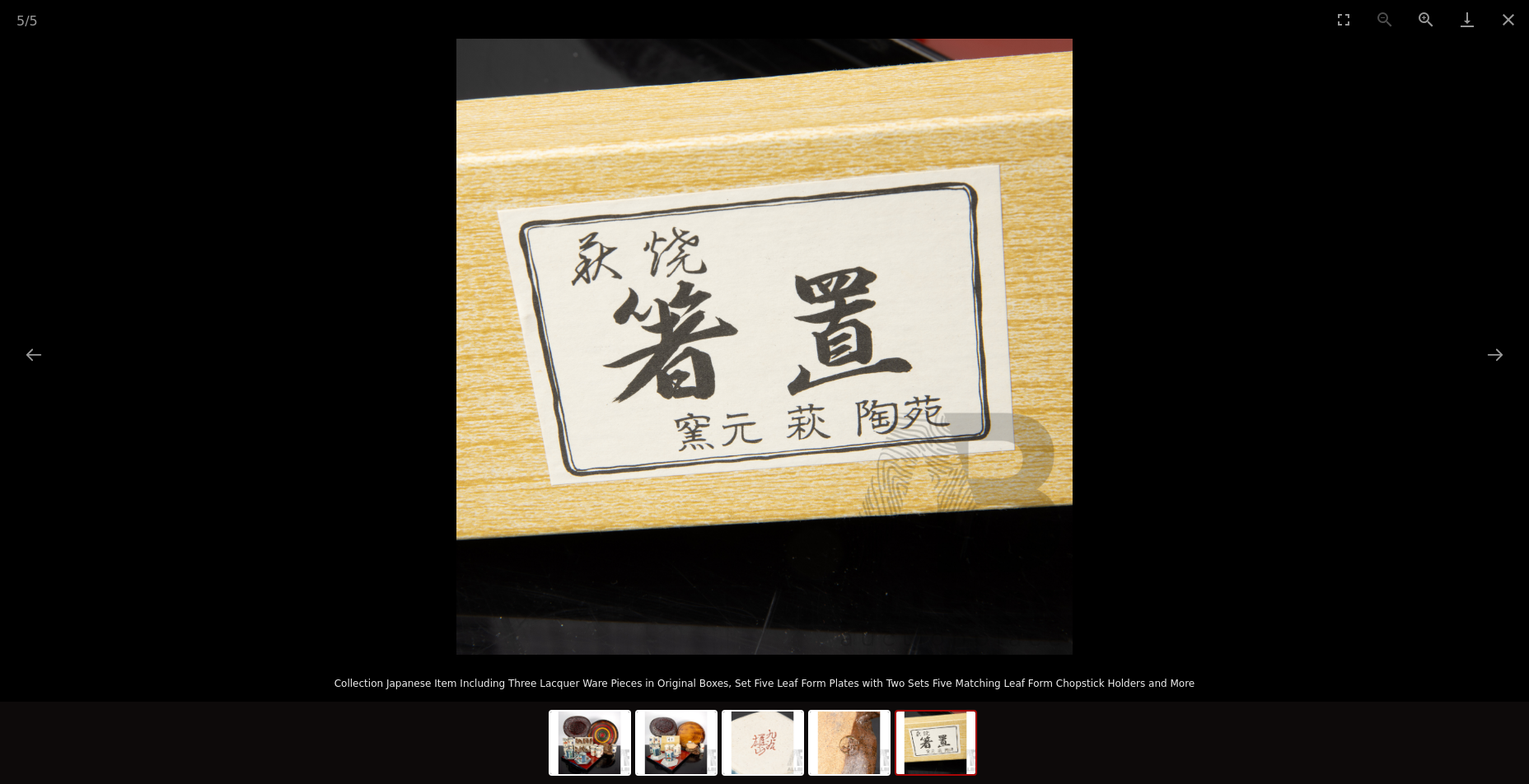
click at [246, 643] on picture at bounding box center [764, 347] width 1529 height 616
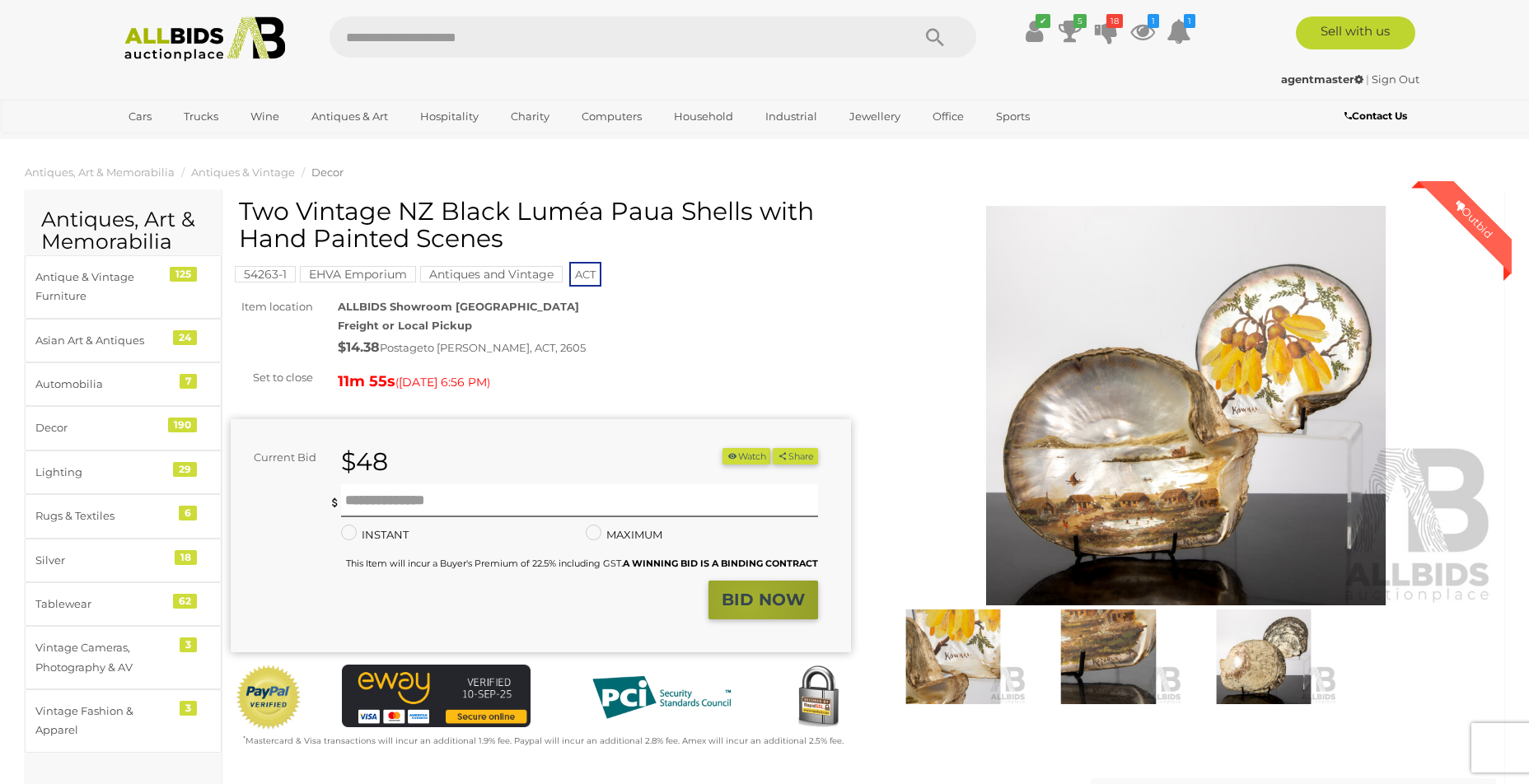
click at [751, 603] on strong "BID NOW" at bounding box center [763, 600] width 83 height 20
